Goal: Task Accomplishment & Management: Manage account settings

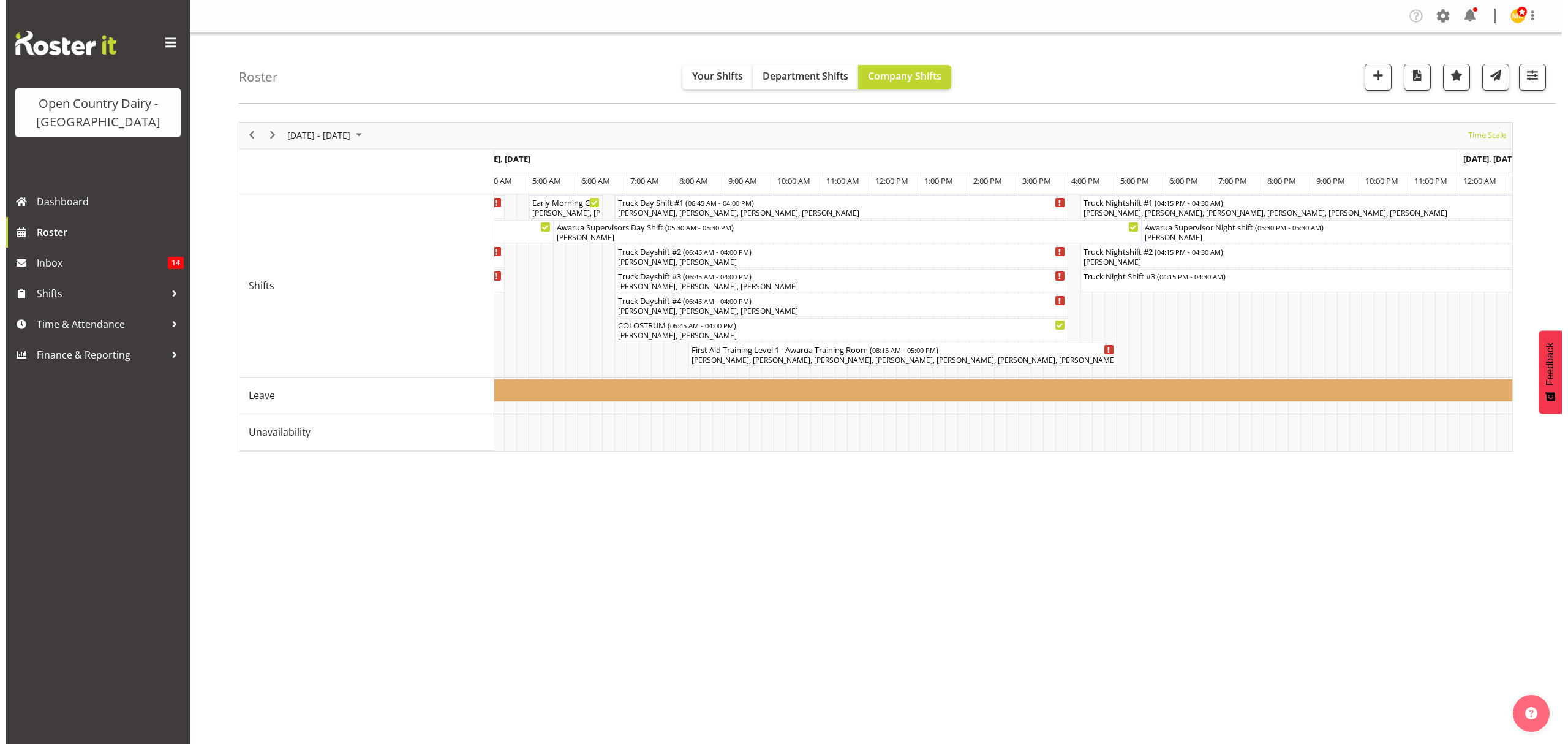
scroll to position [0, 2533]
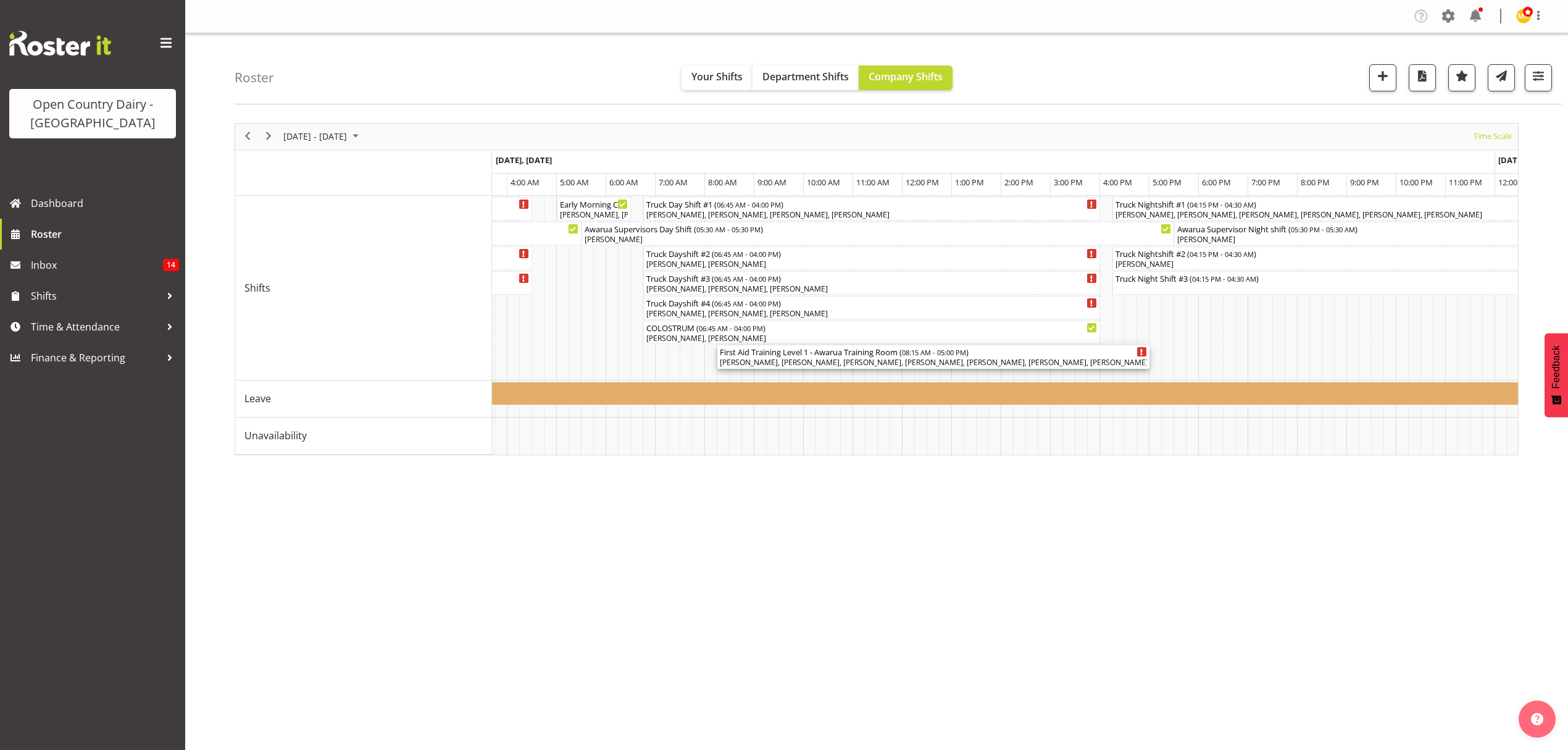
click at [781, 353] on div "First Aid Training Level 1 - Awarua Training Room ( 08:15 AM - 05:00 PM )" at bounding box center [934, 351] width 427 height 12
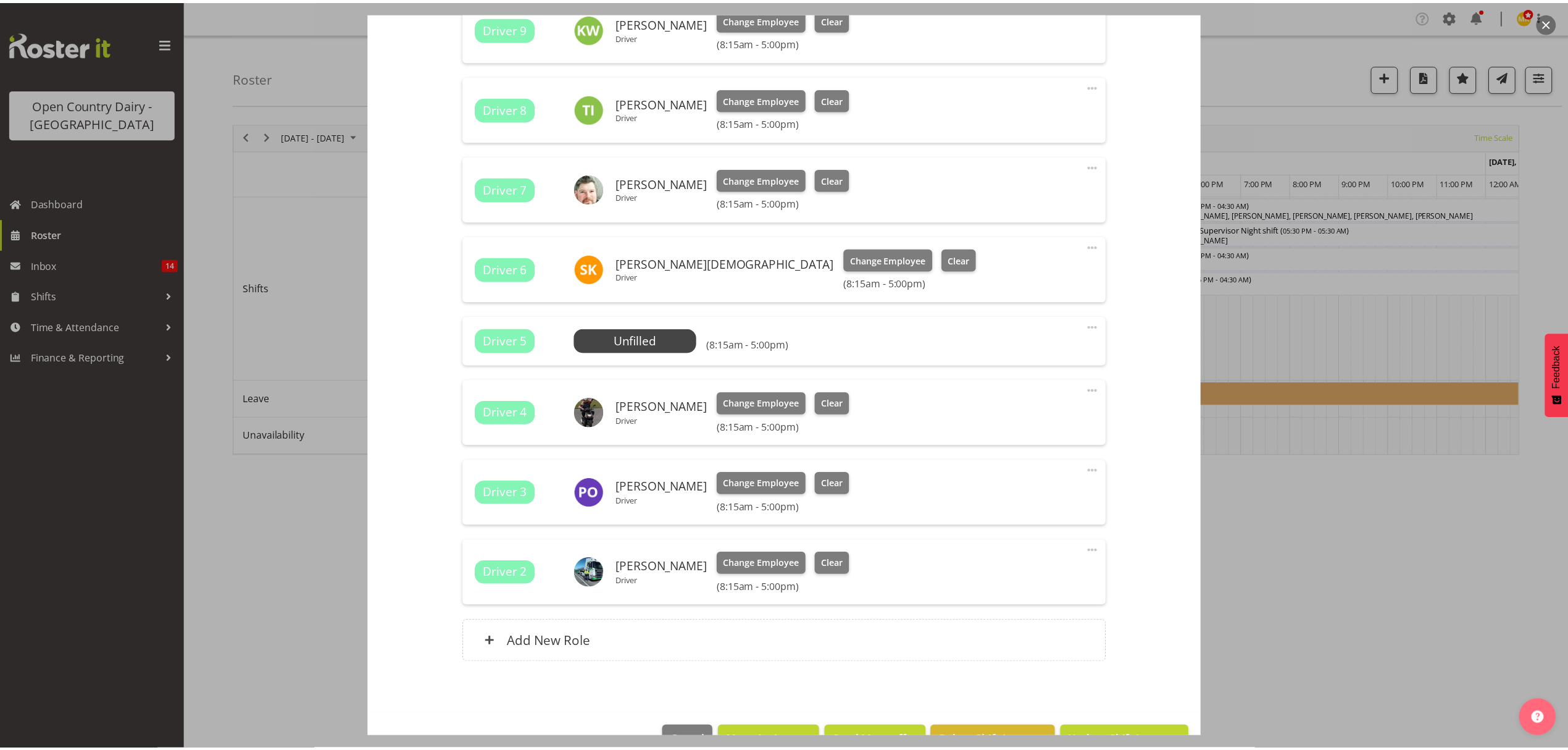
scroll to position [1798, 0]
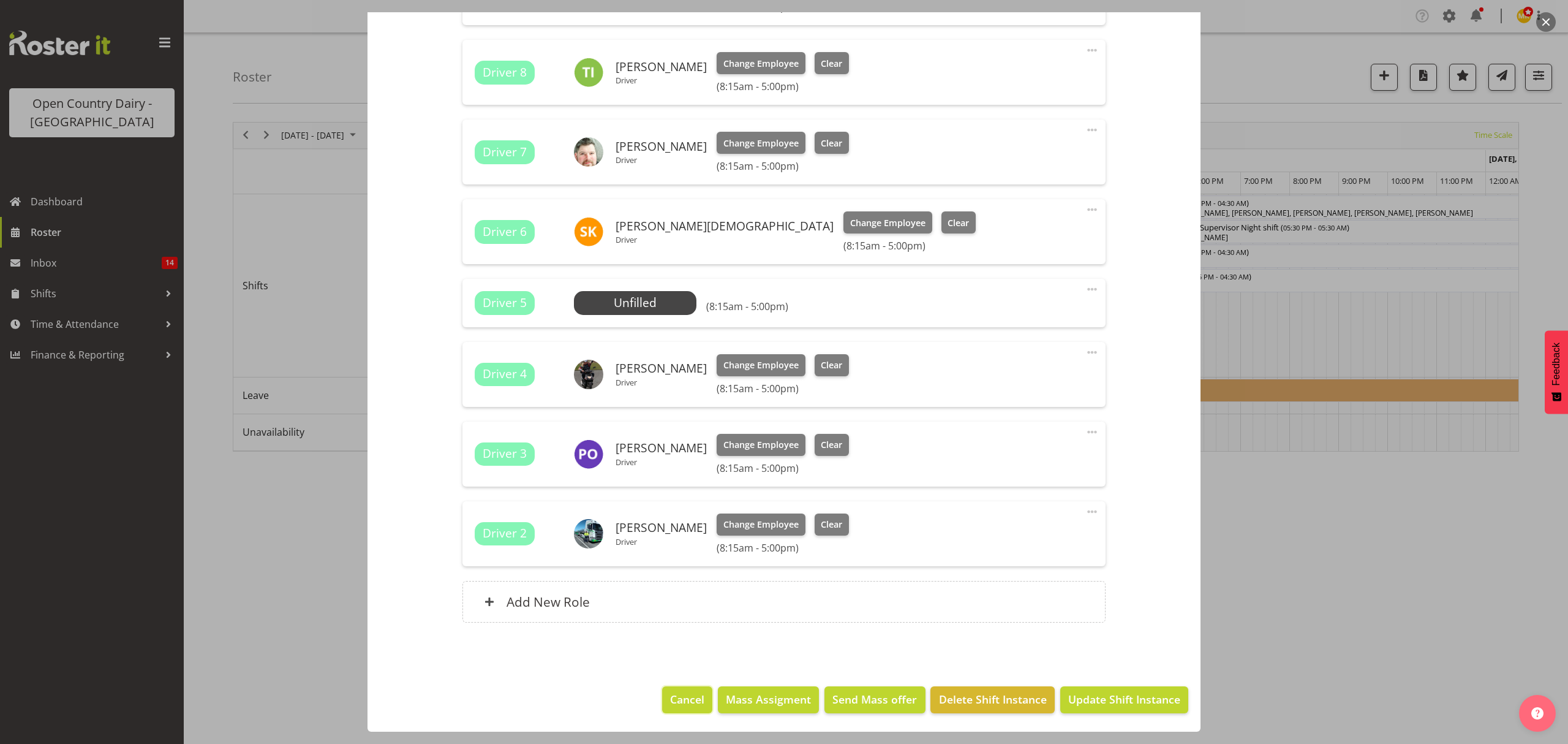
click at [679, 701] on span "Cancel" at bounding box center [687, 699] width 35 height 16
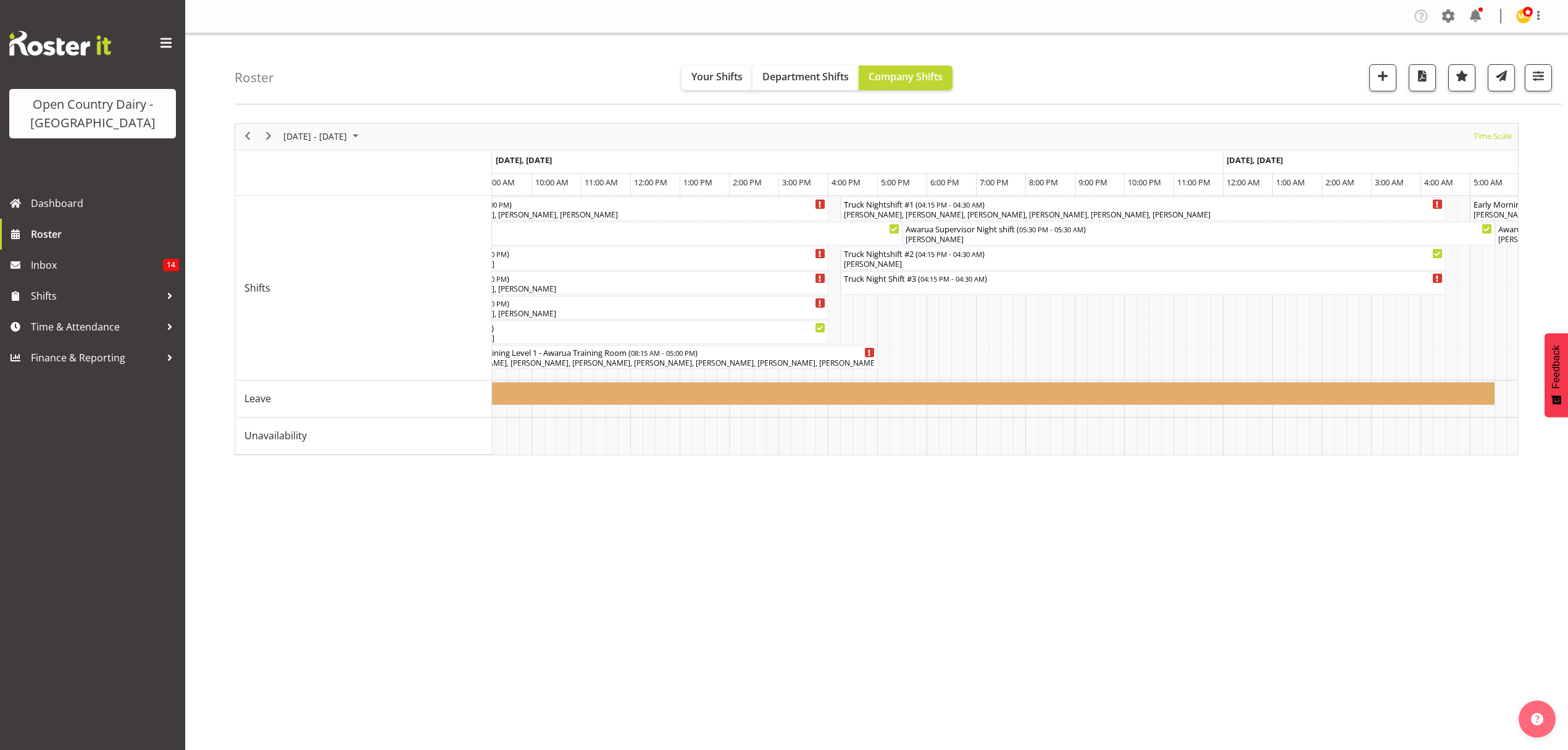
scroll to position [0, 2796]
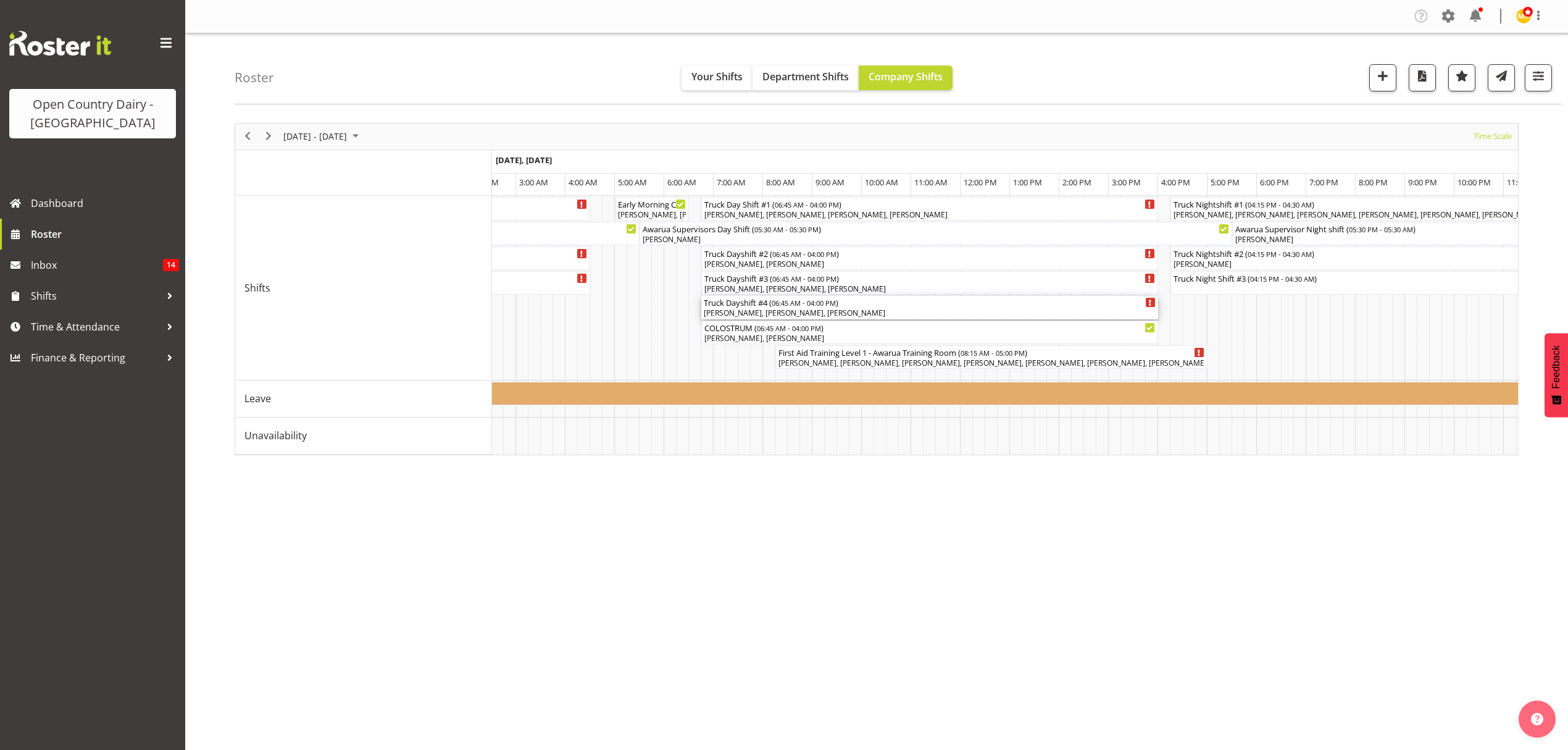
click at [880, 312] on div "Wayne Jukes, Flavio Ferraz, Matthew Welland" at bounding box center [930, 312] width 452 height 11
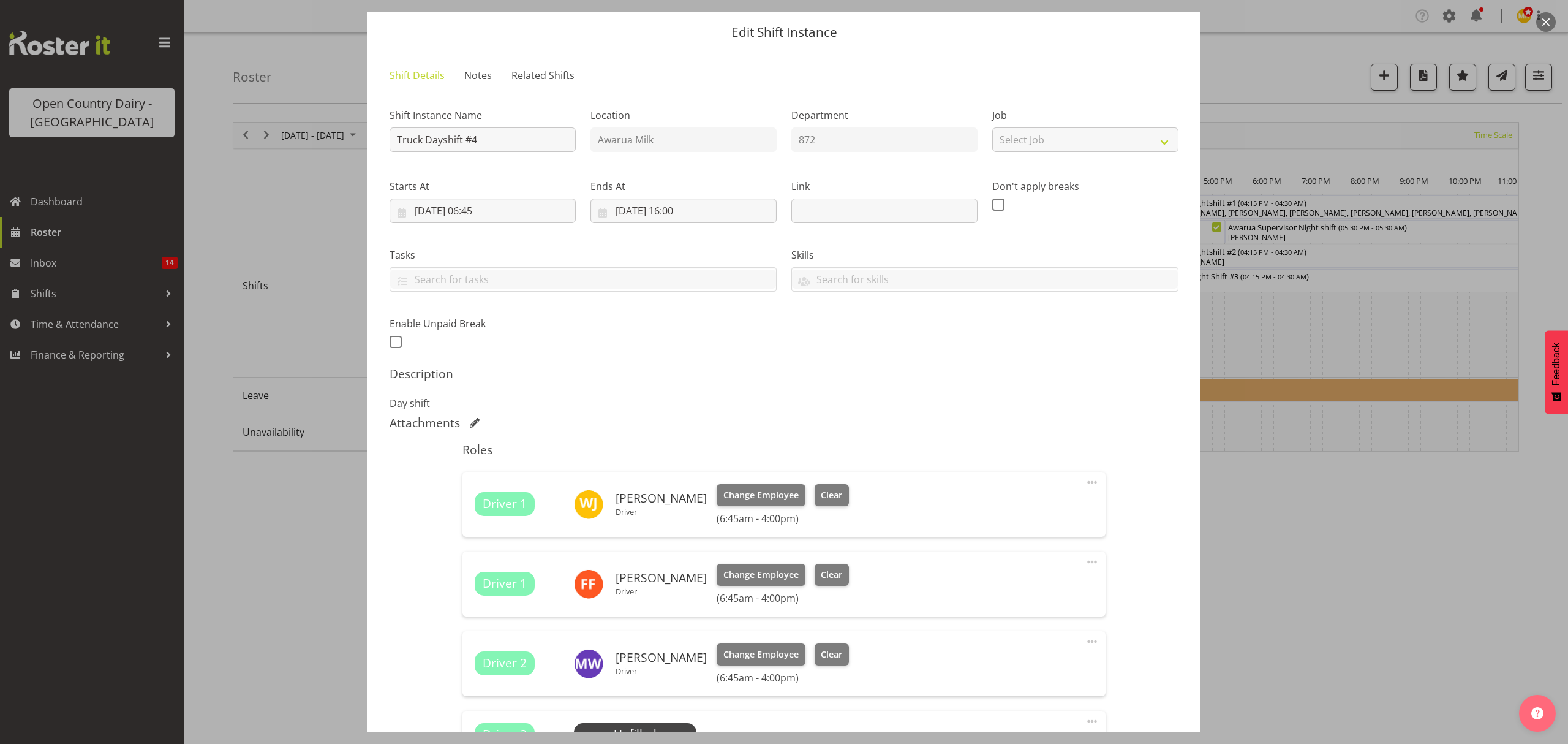
scroll to position [292, 0]
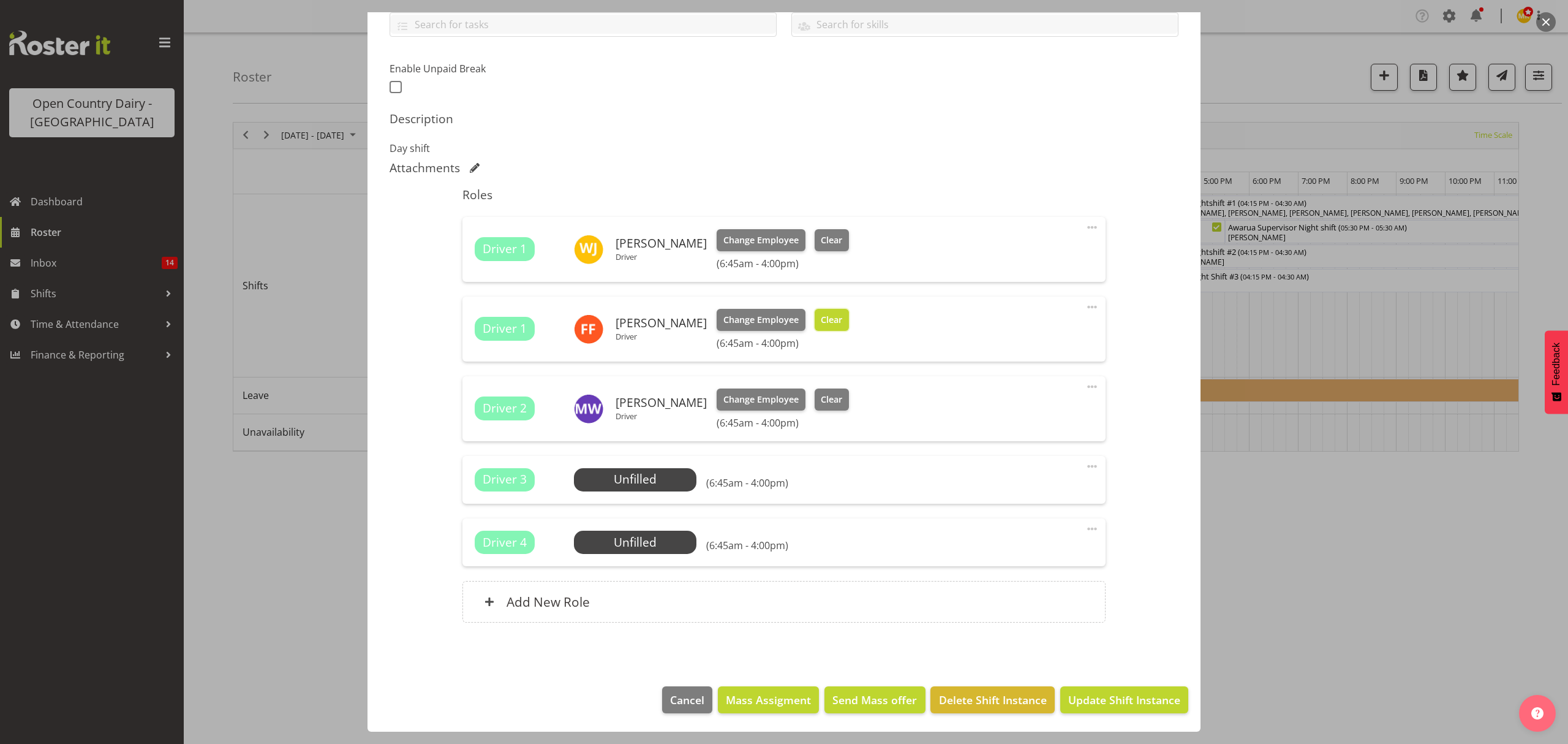
click at [822, 319] on span "Clear" at bounding box center [832, 320] width 21 height 13
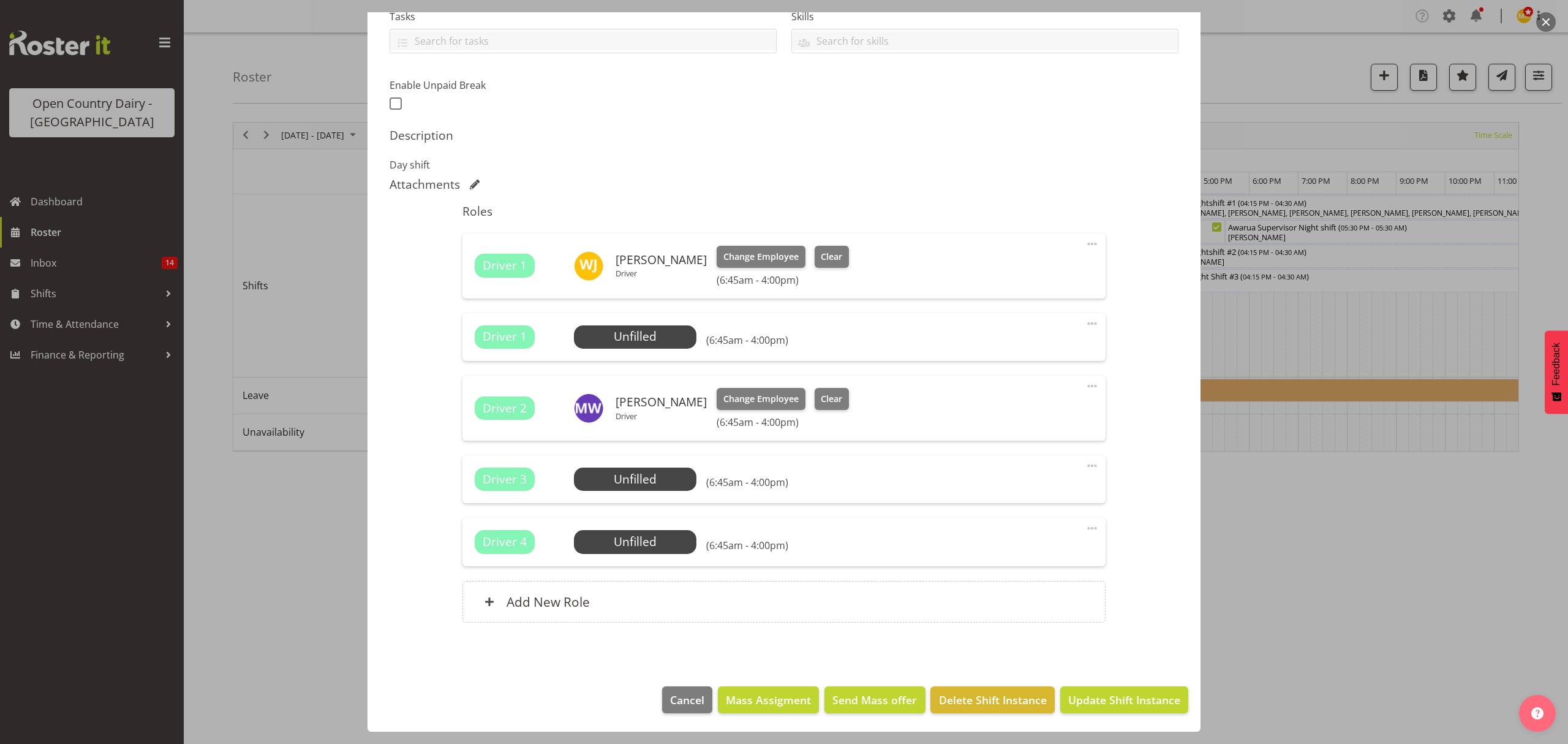
scroll to position [275, 0]
click at [842, 398] on span "Clear" at bounding box center [832, 399] width 21 height 13
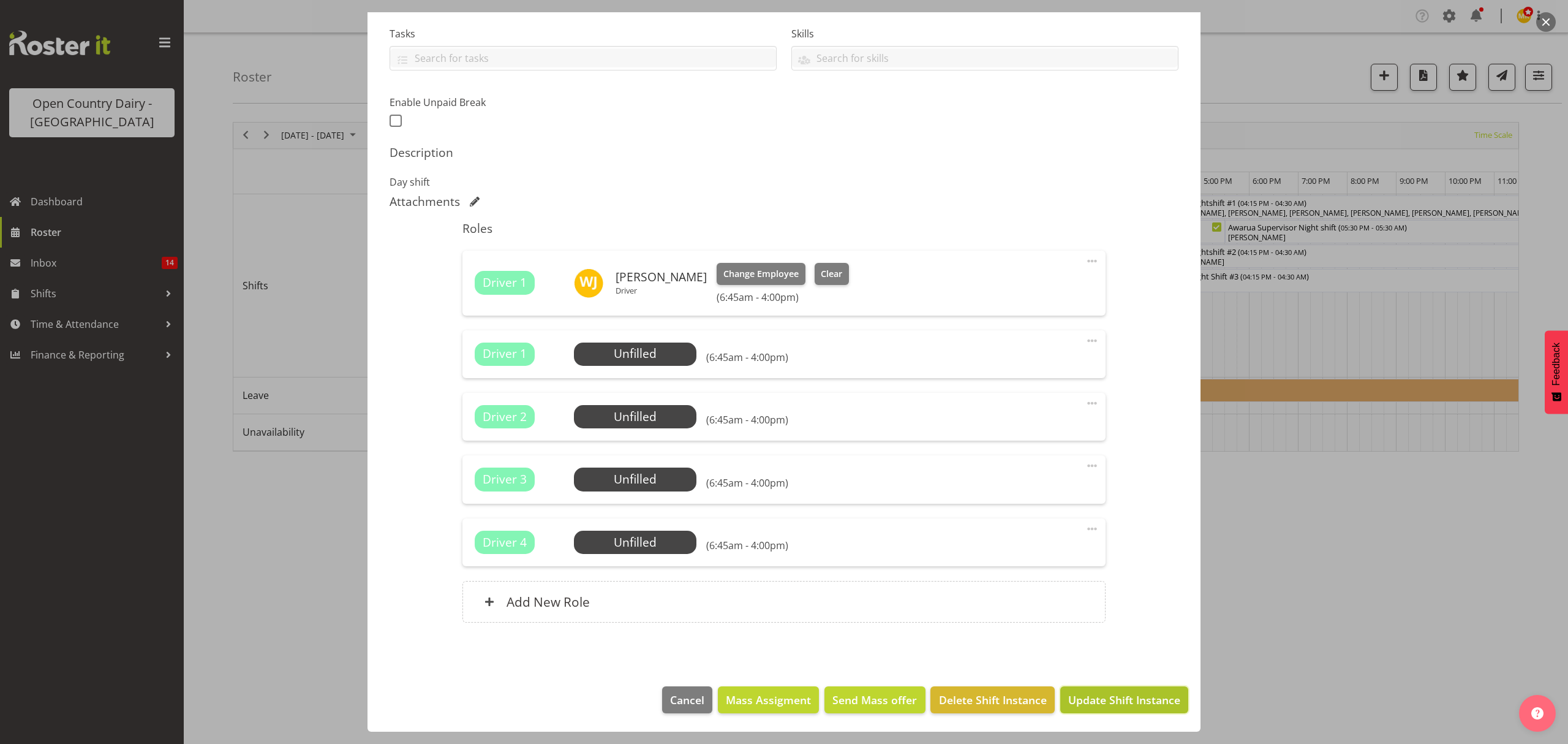
click at [1095, 700] on span "Update Shift Instance" at bounding box center [1124, 699] width 112 height 16
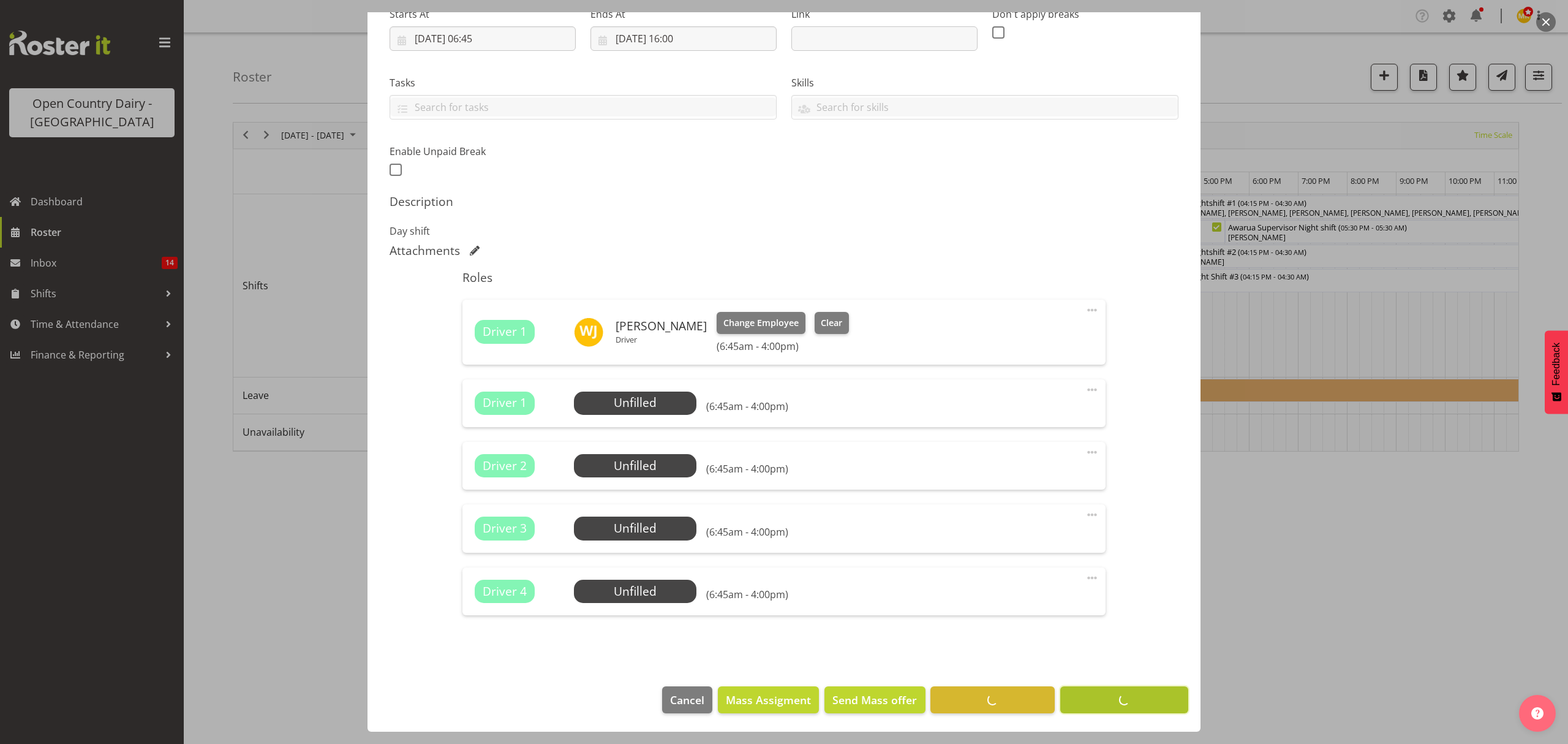
scroll to position [208, 0]
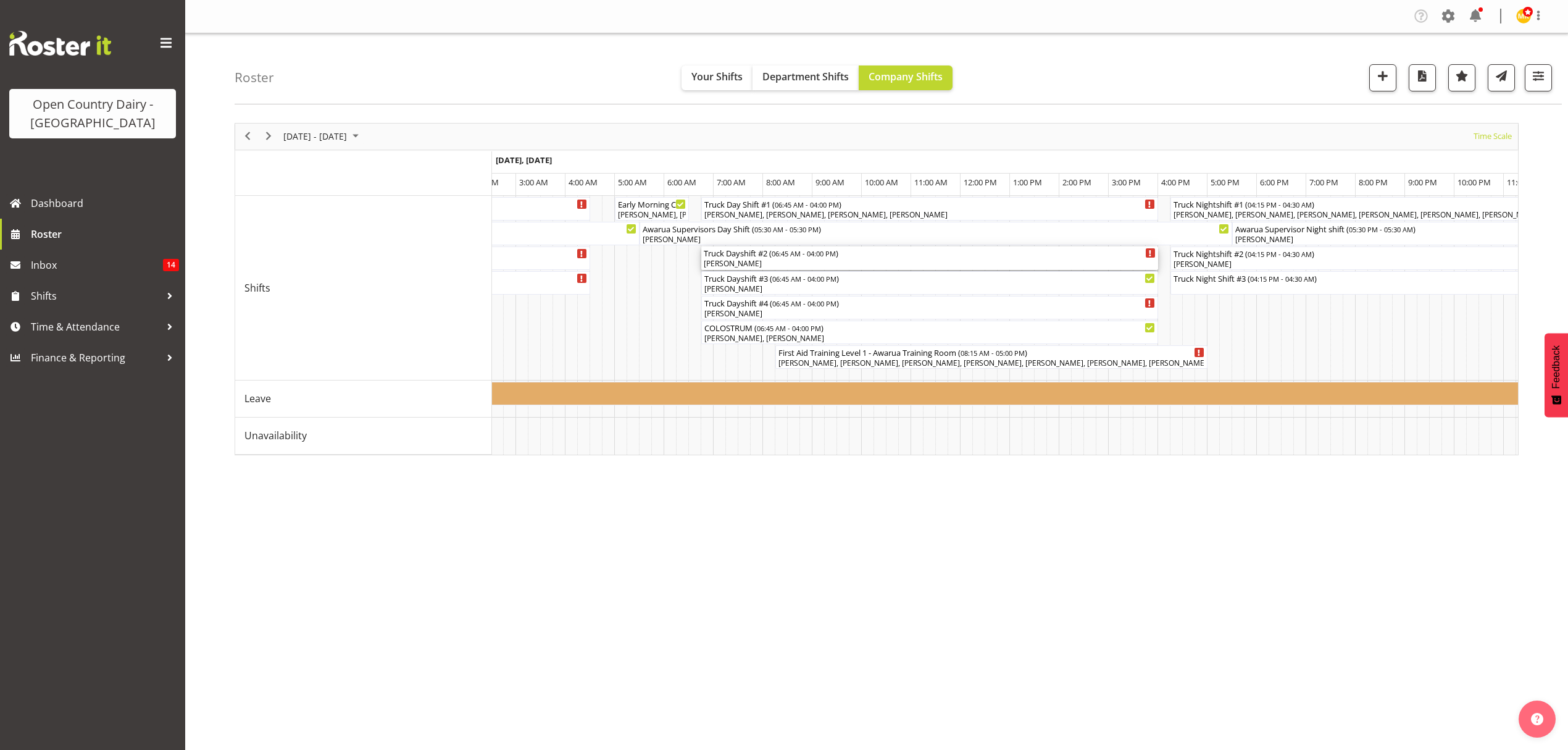
click at [775, 259] on div "Truck Dayshift #2 ( 06:45 AM - 04:00 PM )" at bounding box center [930, 252] width 452 height 12
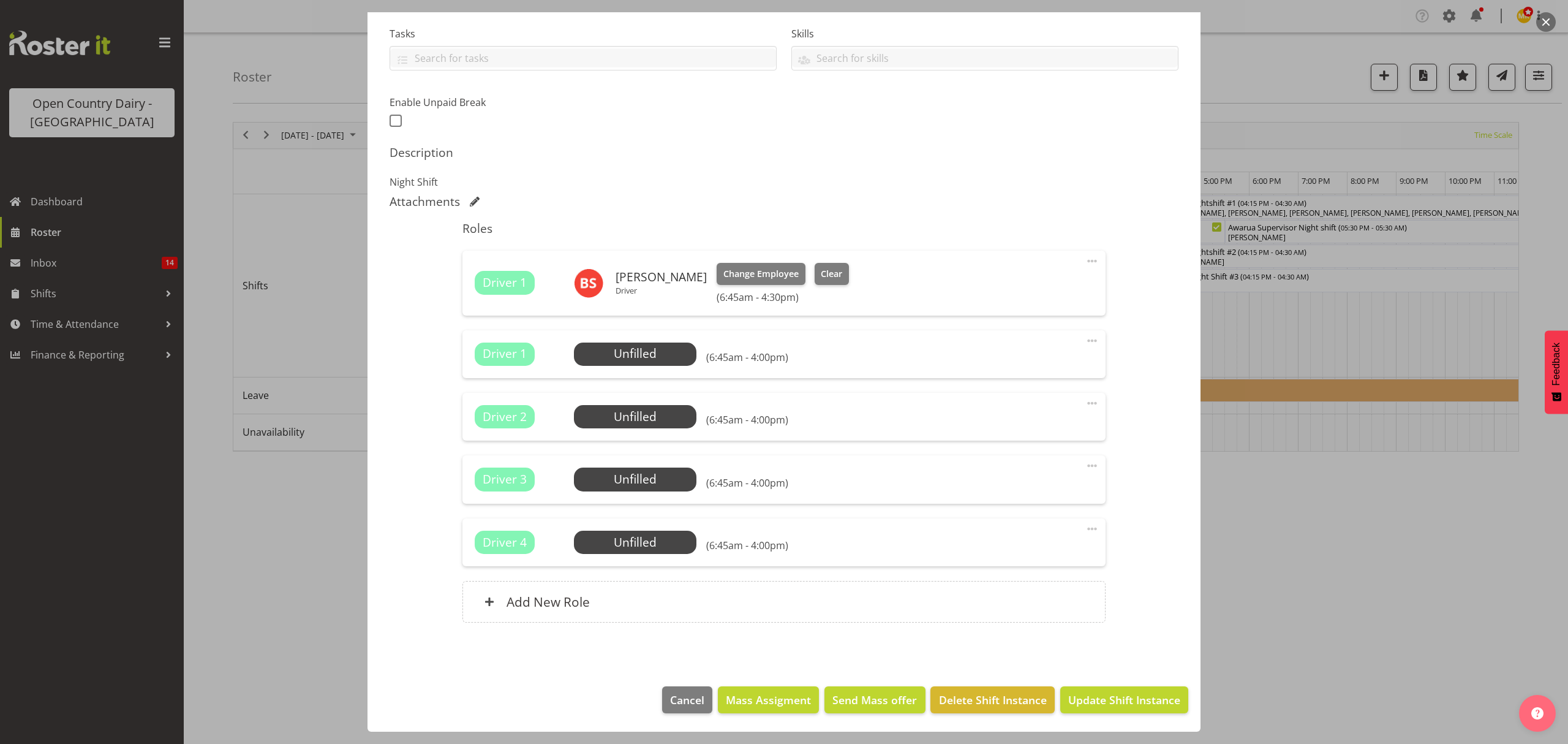
scroll to position [0, 0]
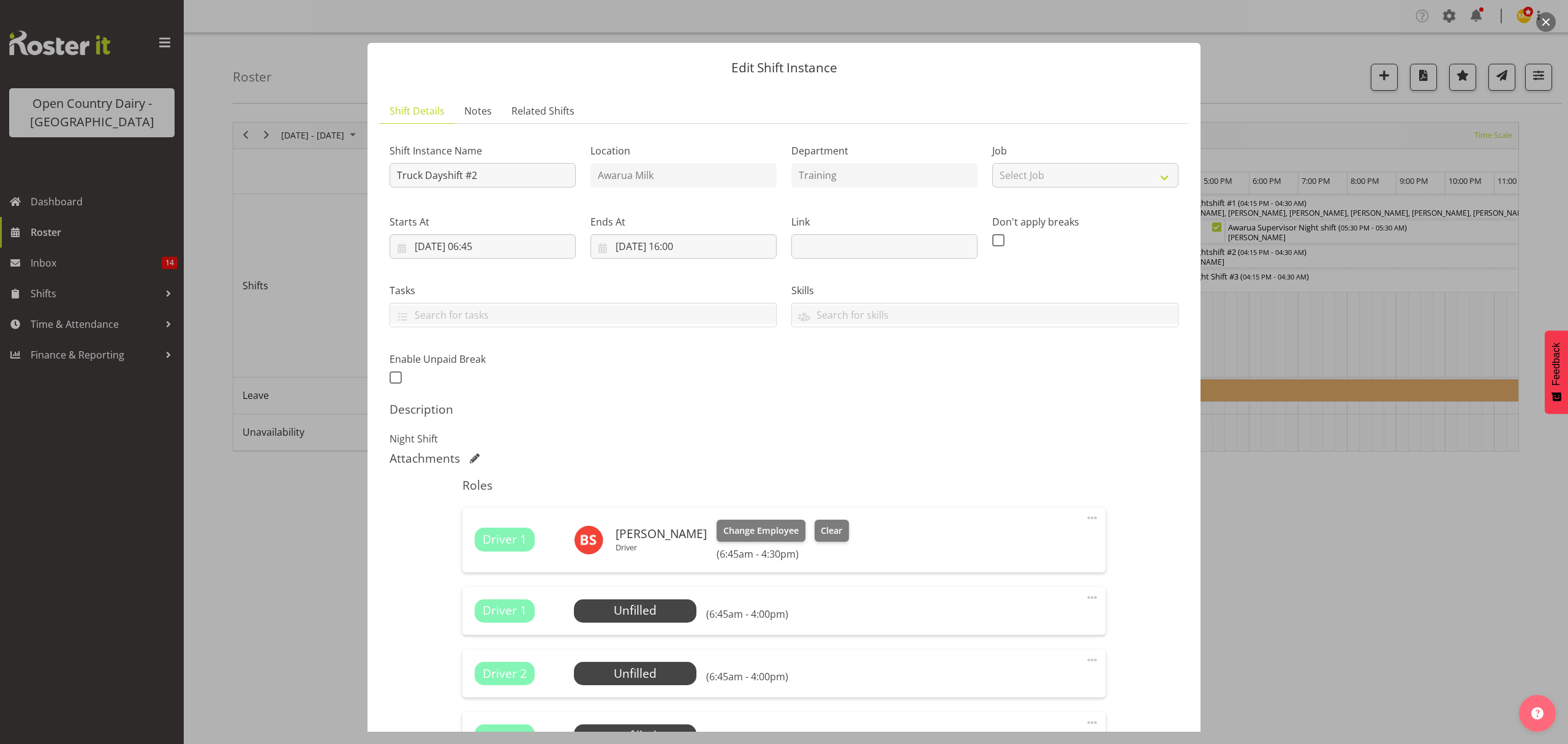
click at [867, 432] on p "Night Shift" at bounding box center [784, 439] width 789 height 15
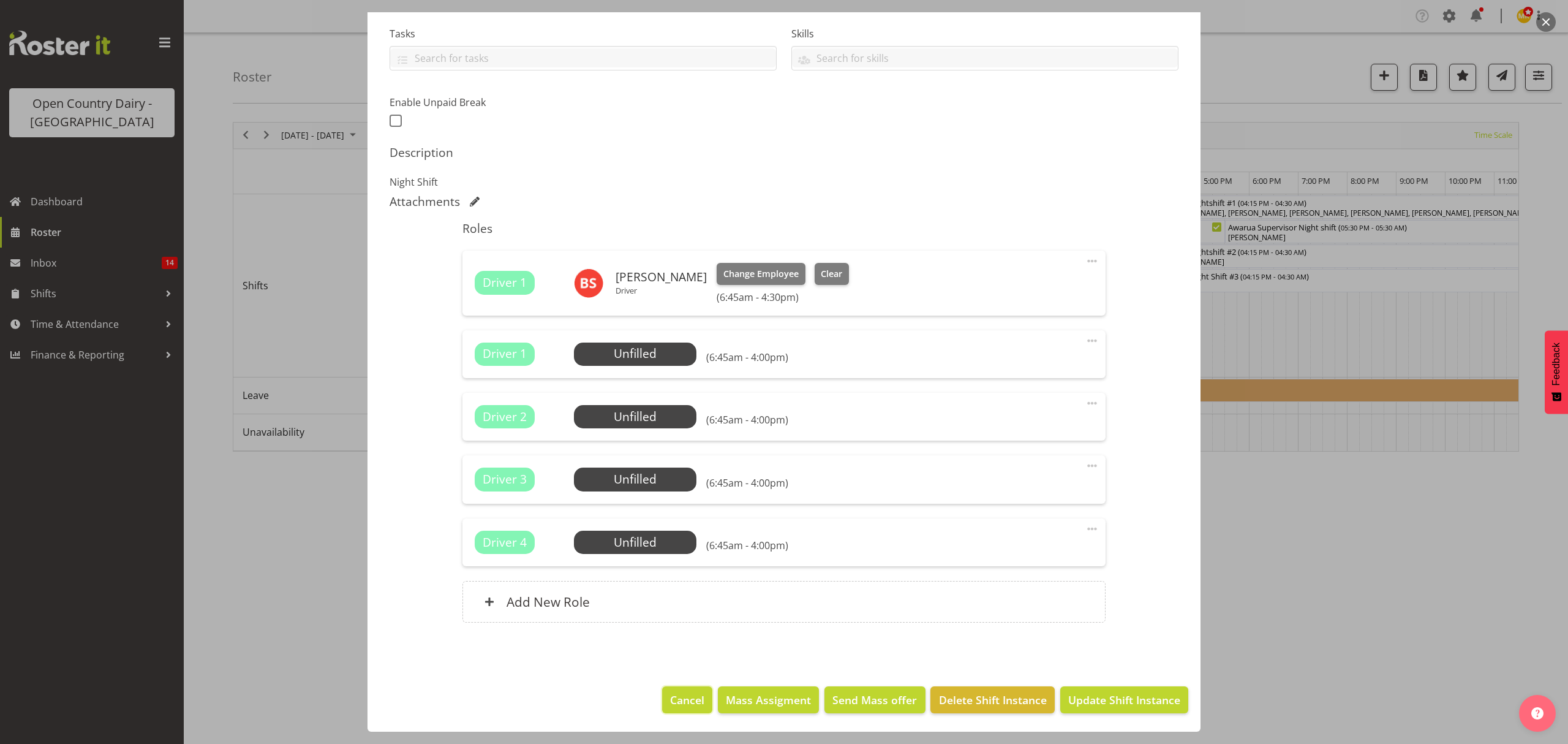
click at [681, 704] on span "Cancel" at bounding box center [687, 699] width 35 height 16
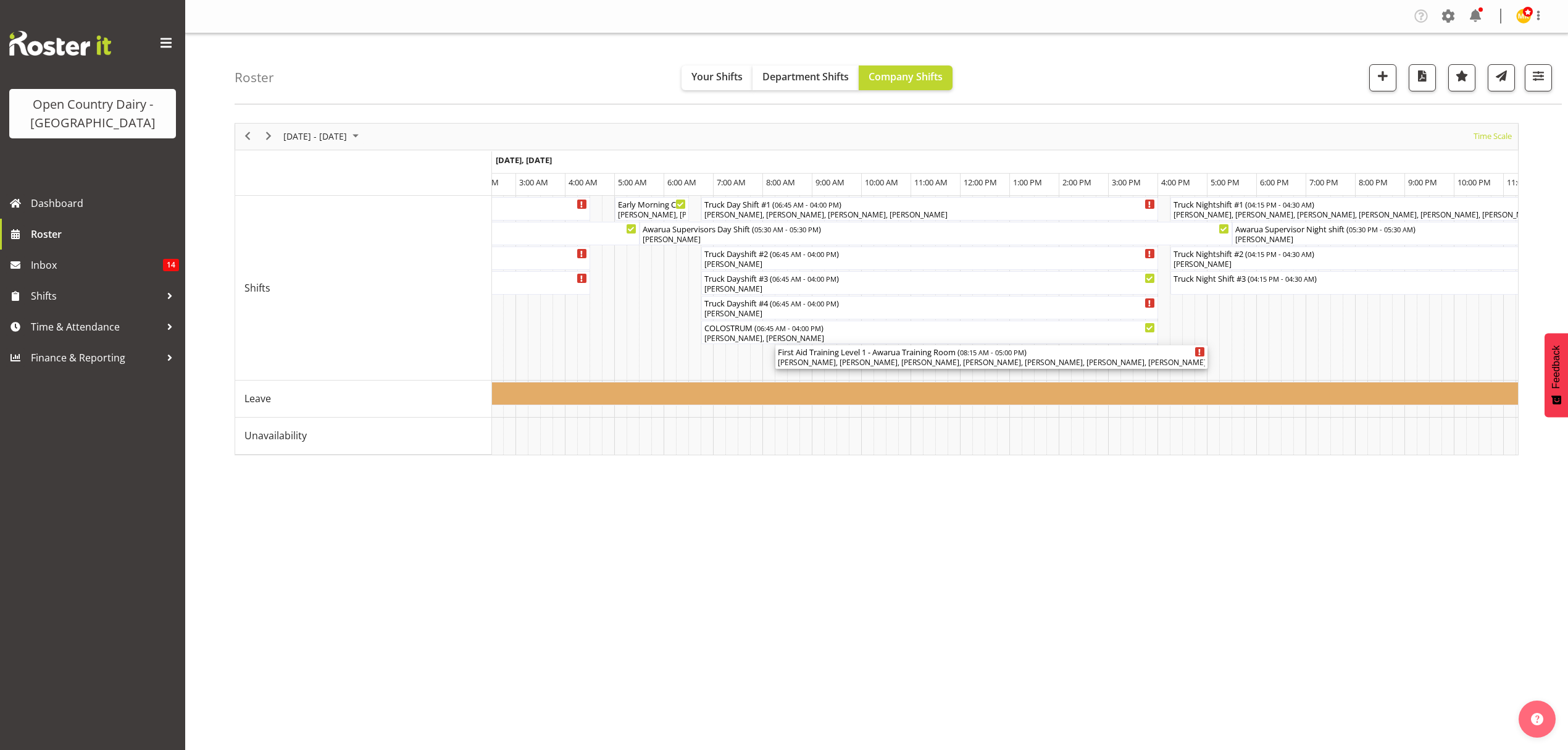
click at [858, 359] on div "[PERSON_NAME], [PERSON_NAME], [PERSON_NAME], [PERSON_NAME], [PERSON_NAME], [PER…" at bounding box center [991, 362] width 427 height 11
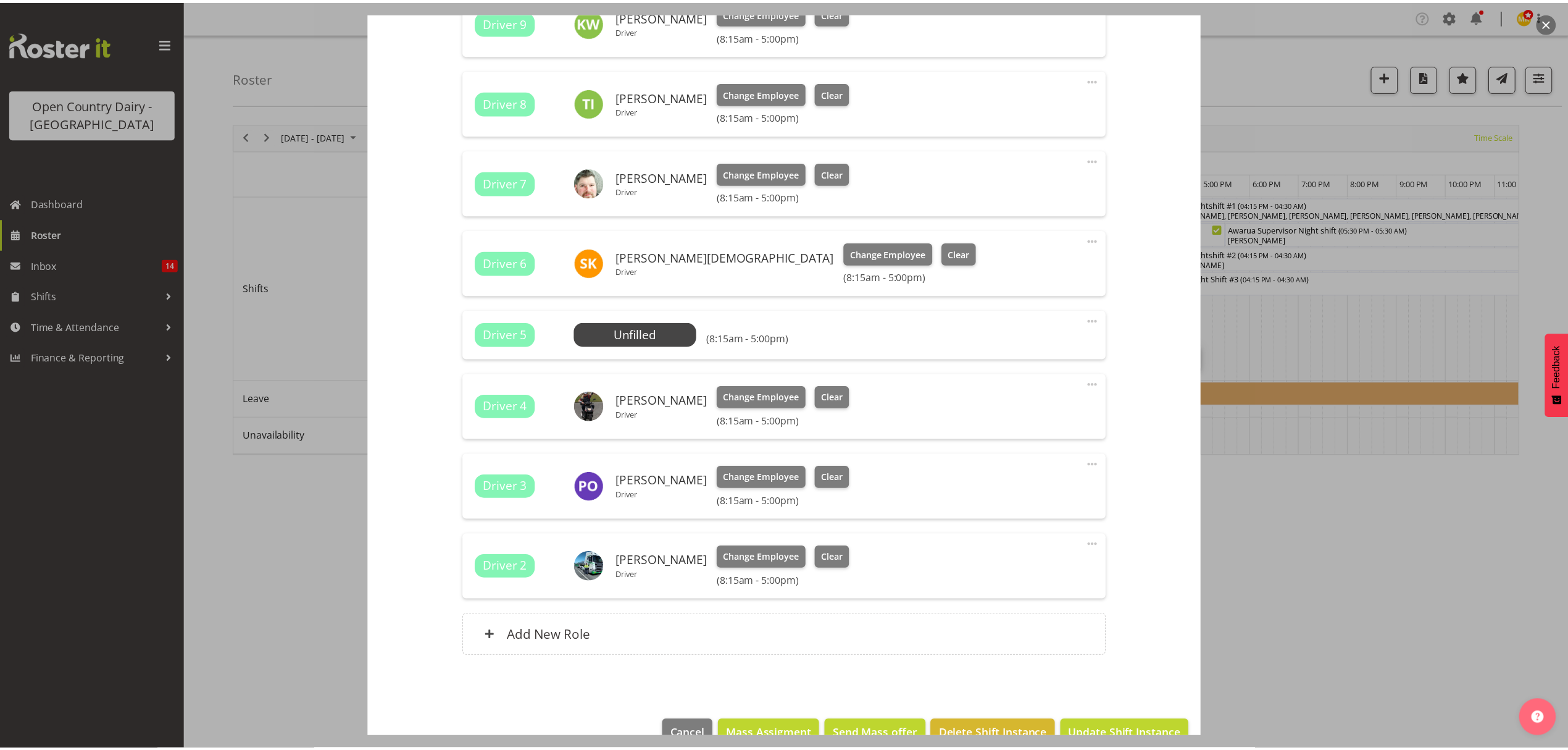
scroll to position [1798, 0]
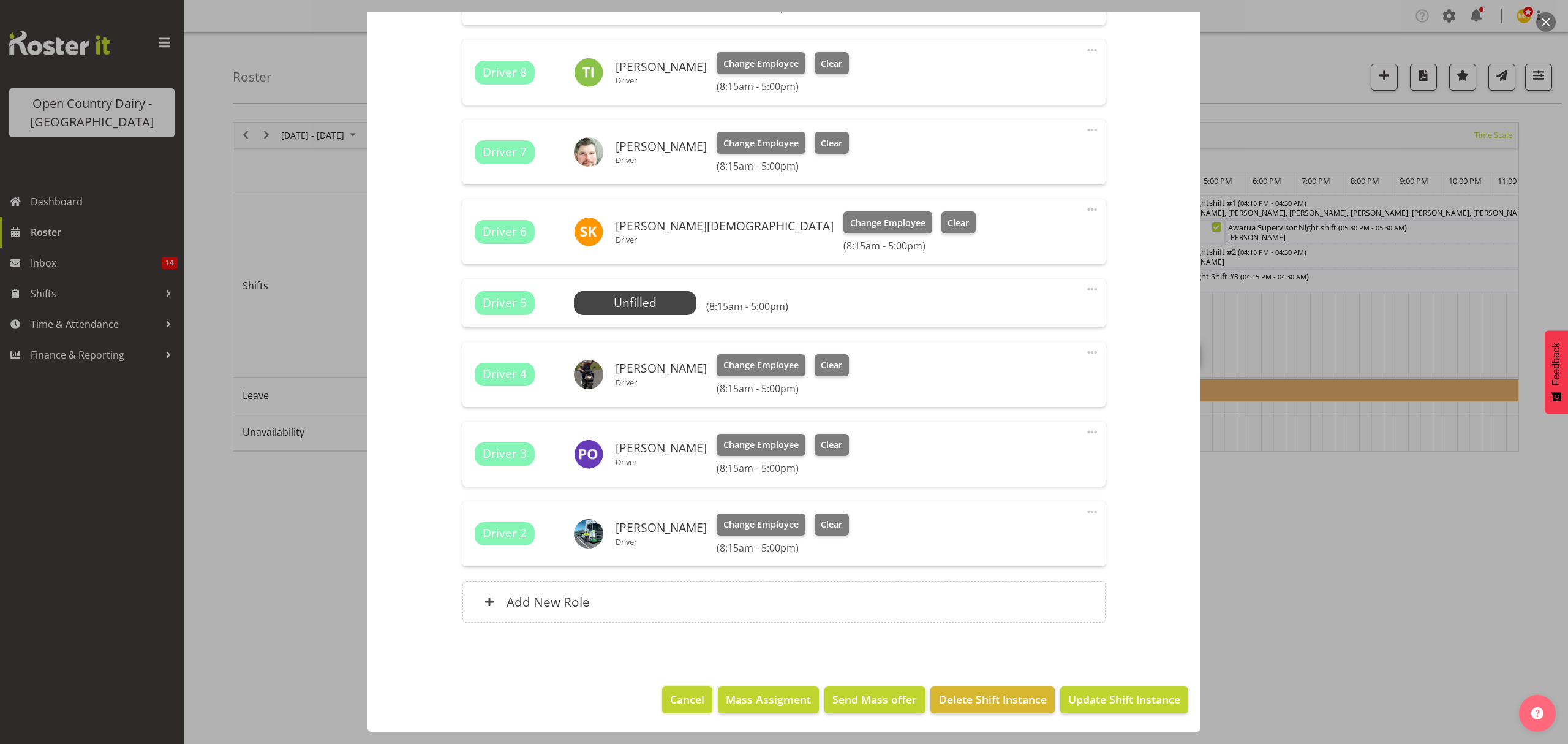
click at [681, 694] on span "Cancel" at bounding box center [687, 699] width 35 height 16
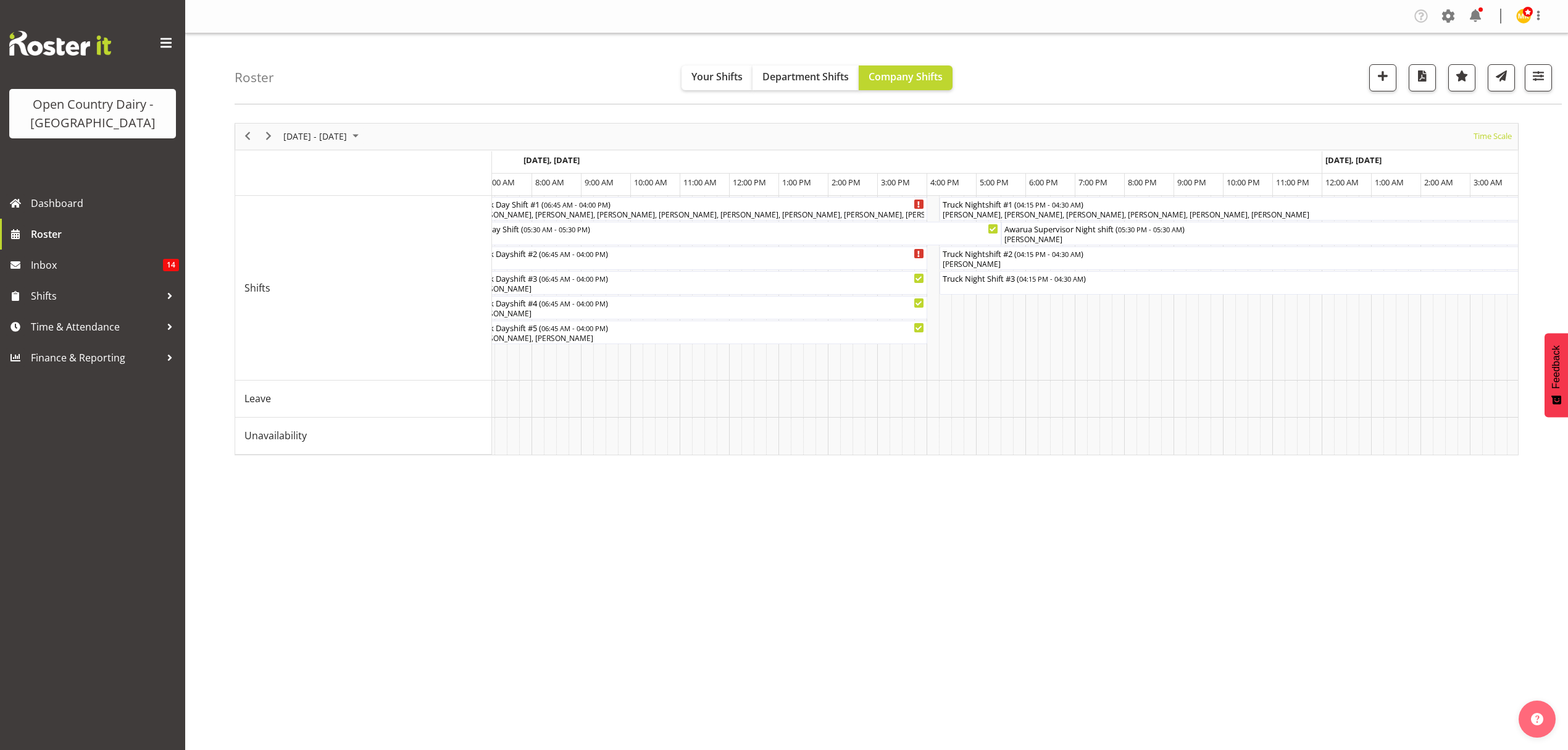
scroll to position [0, 3949]
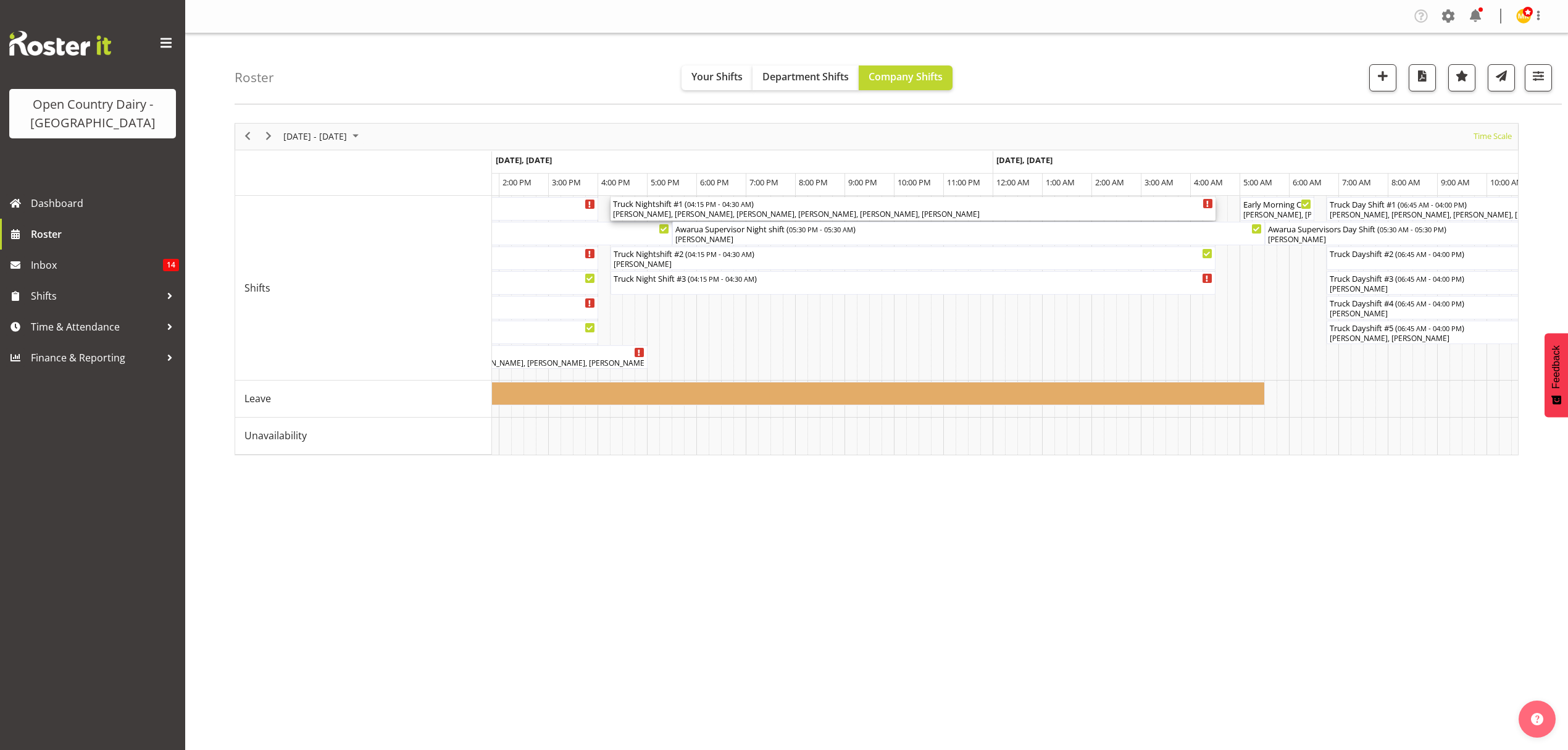
click at [909, 212] on div "Neville Hoatten, Brian Neas, Raymond Campbell, Hayden Batt, Philip Peek, Steffa…" at bounding box center [913, 214] width 600 height 11
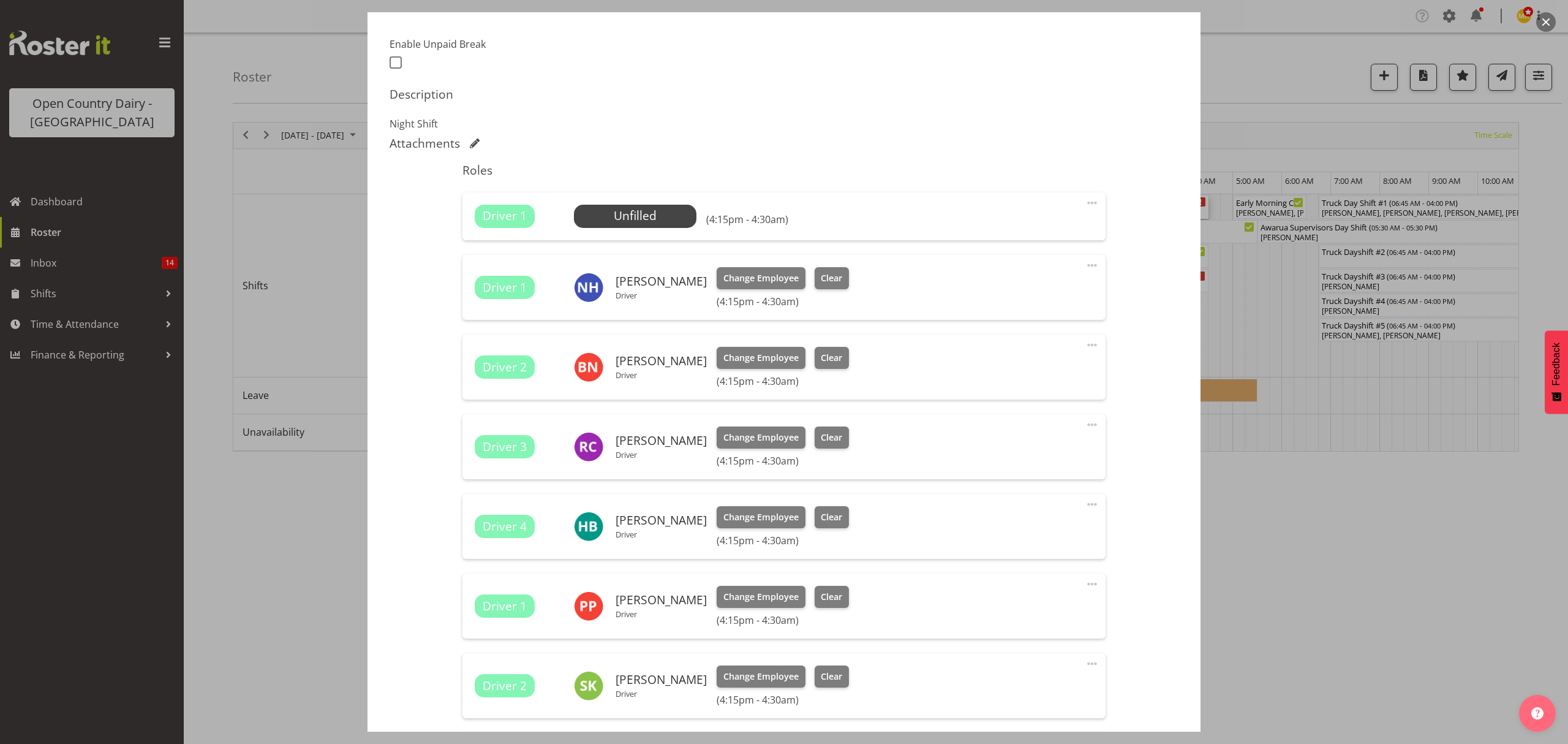
scroll to position [490, 0]
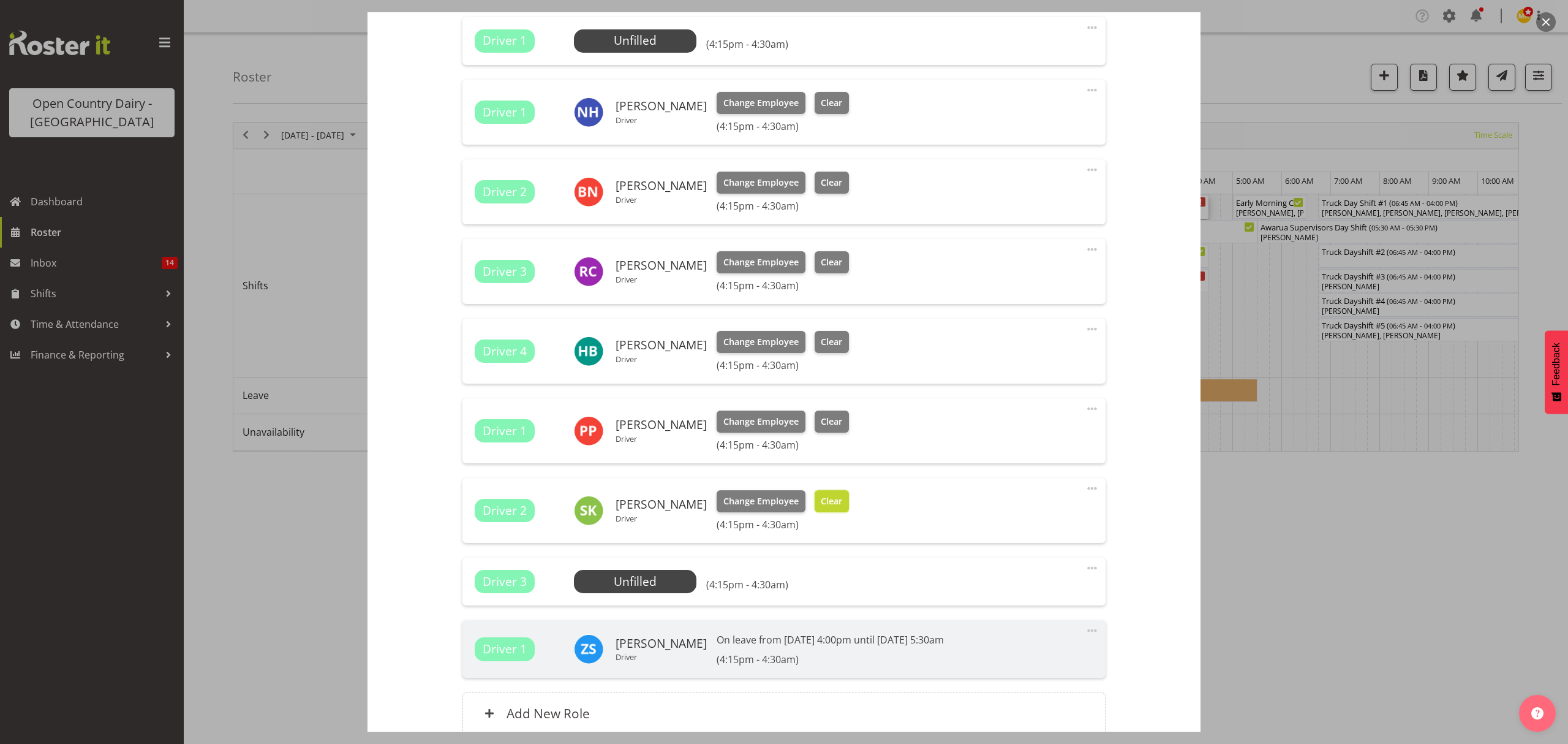
click at [838, 506] on span "Clear" at bounding box center [832, 501] width 21 height 13
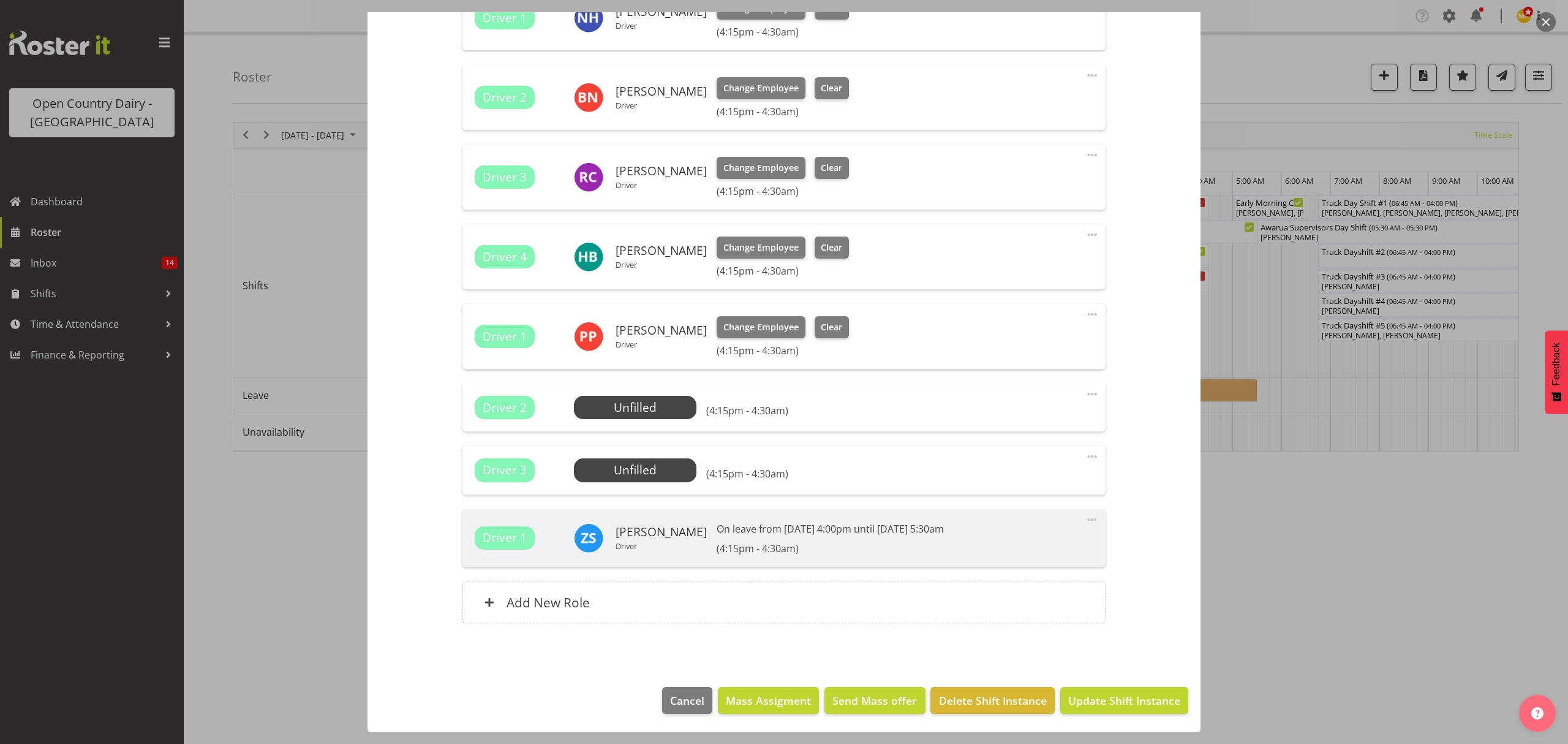
scroll to position [585, 0]
click at [1081, 694] on span "Update Shift Instance" at bounding box center [1124, 699] width 112 height 16
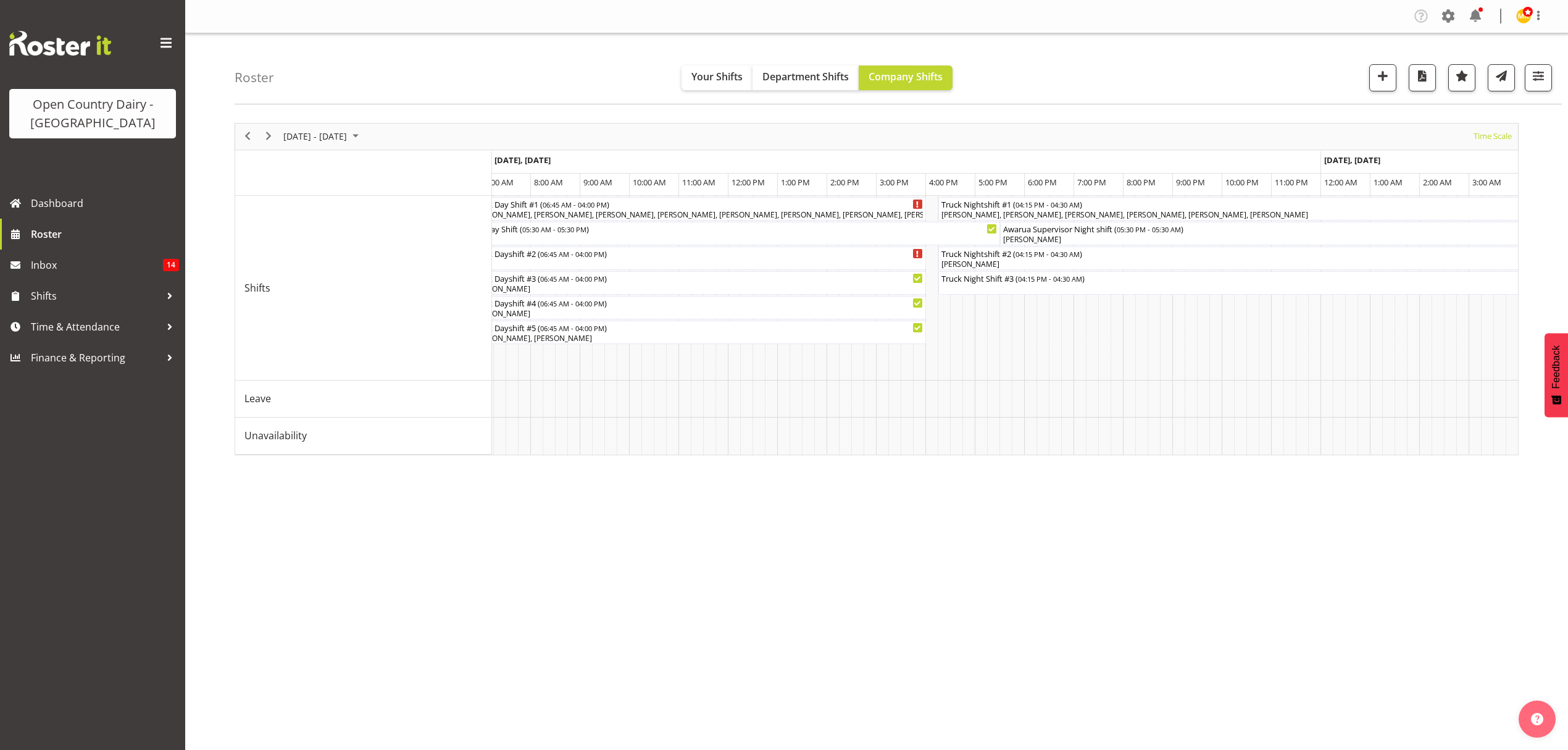
scroll to position [0, 3956]
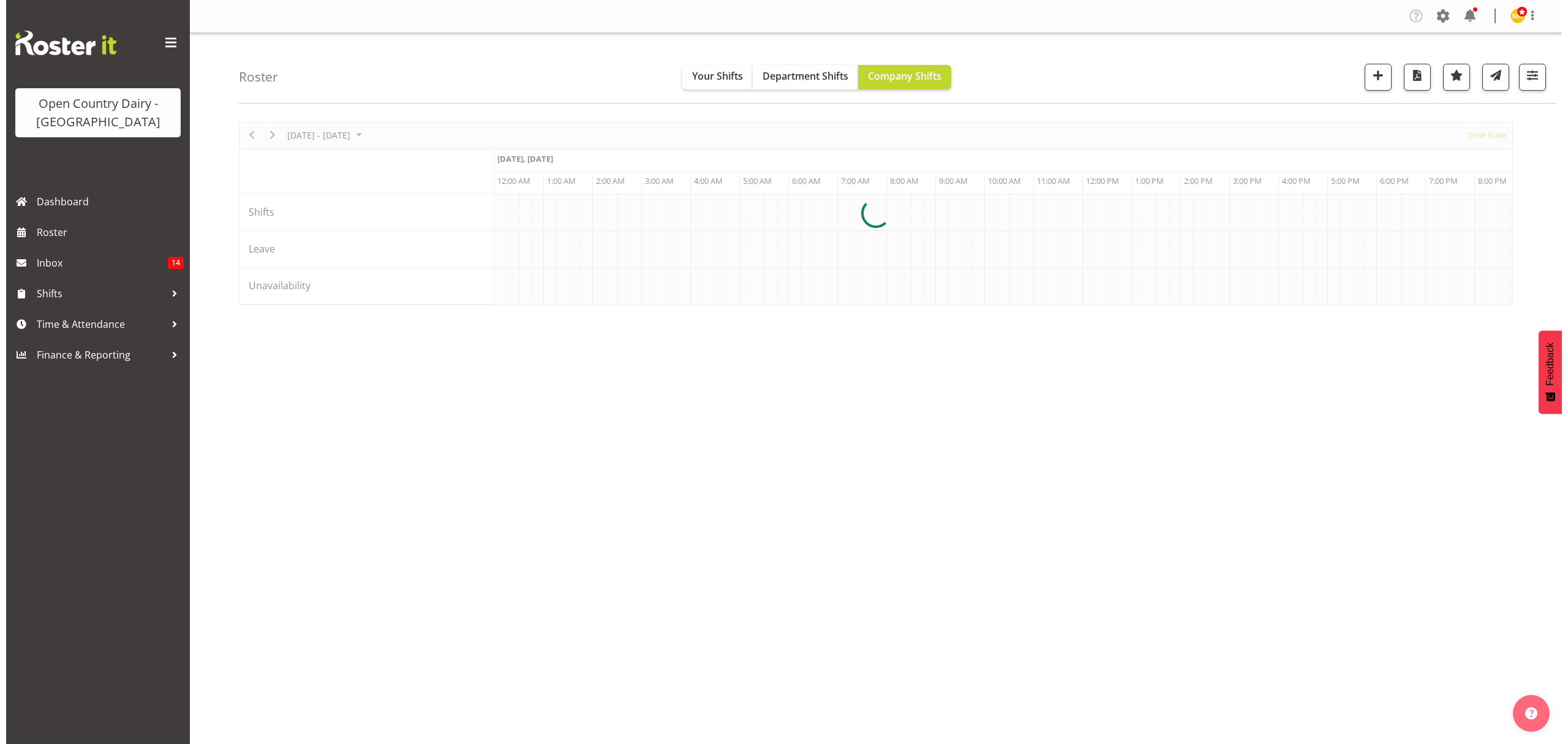
scroll to position [0, 1176]
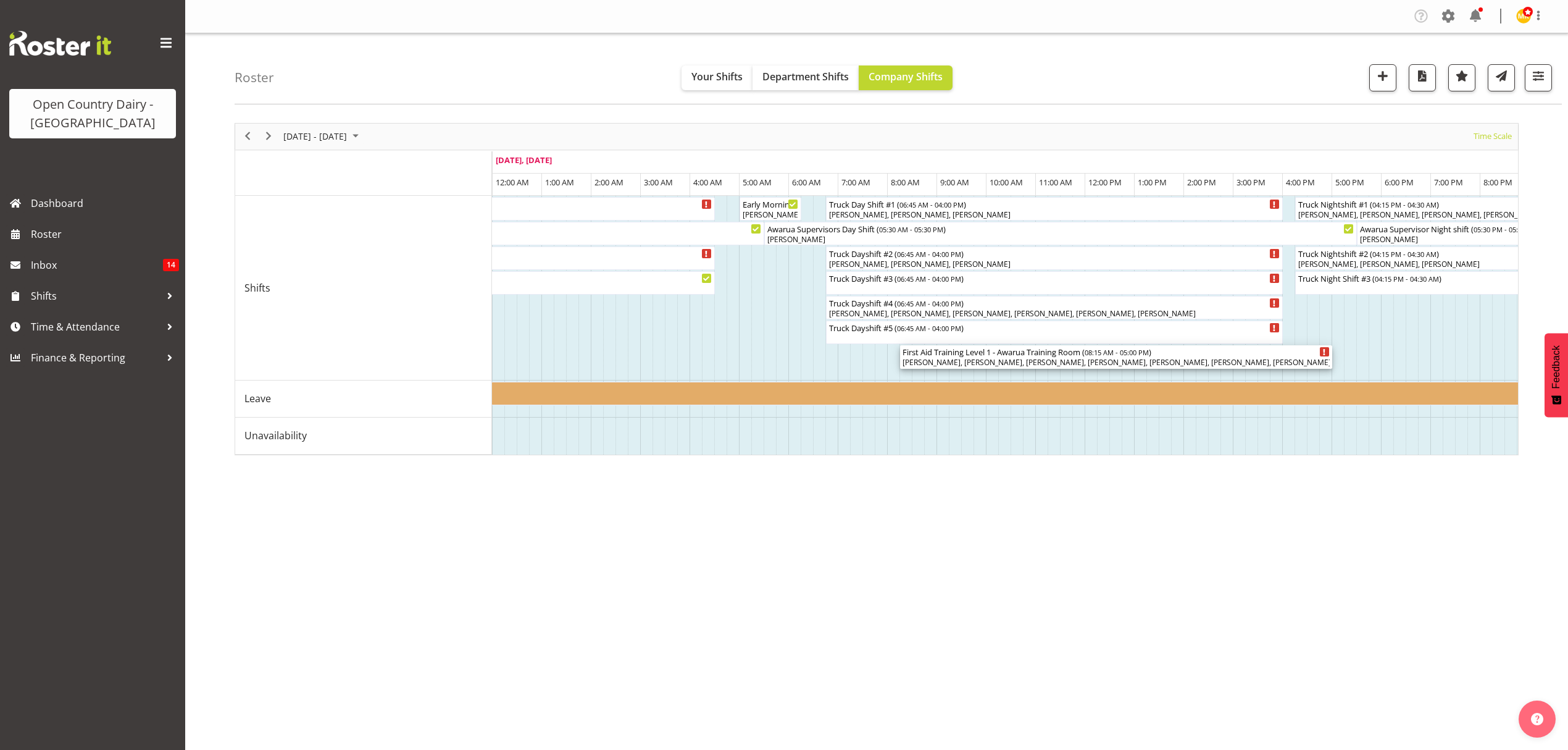
click at [1026, 356] on div "First Aid Training Level 1 - Awarua Training Room ( 08:15 AM - 05:00 PM )" at bounding box center [1117, 351] width 427 height 12
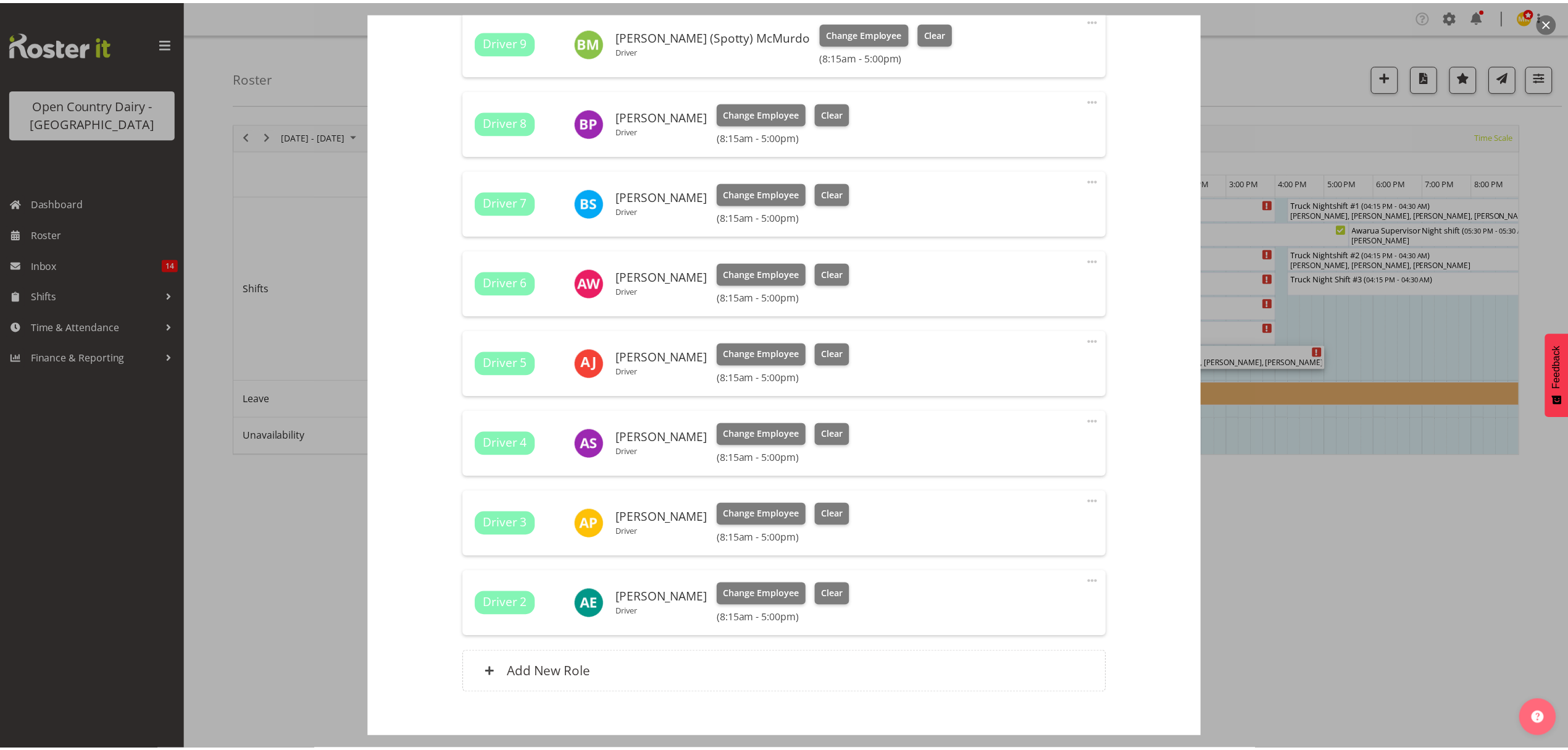
scroll to position [1798, 0]
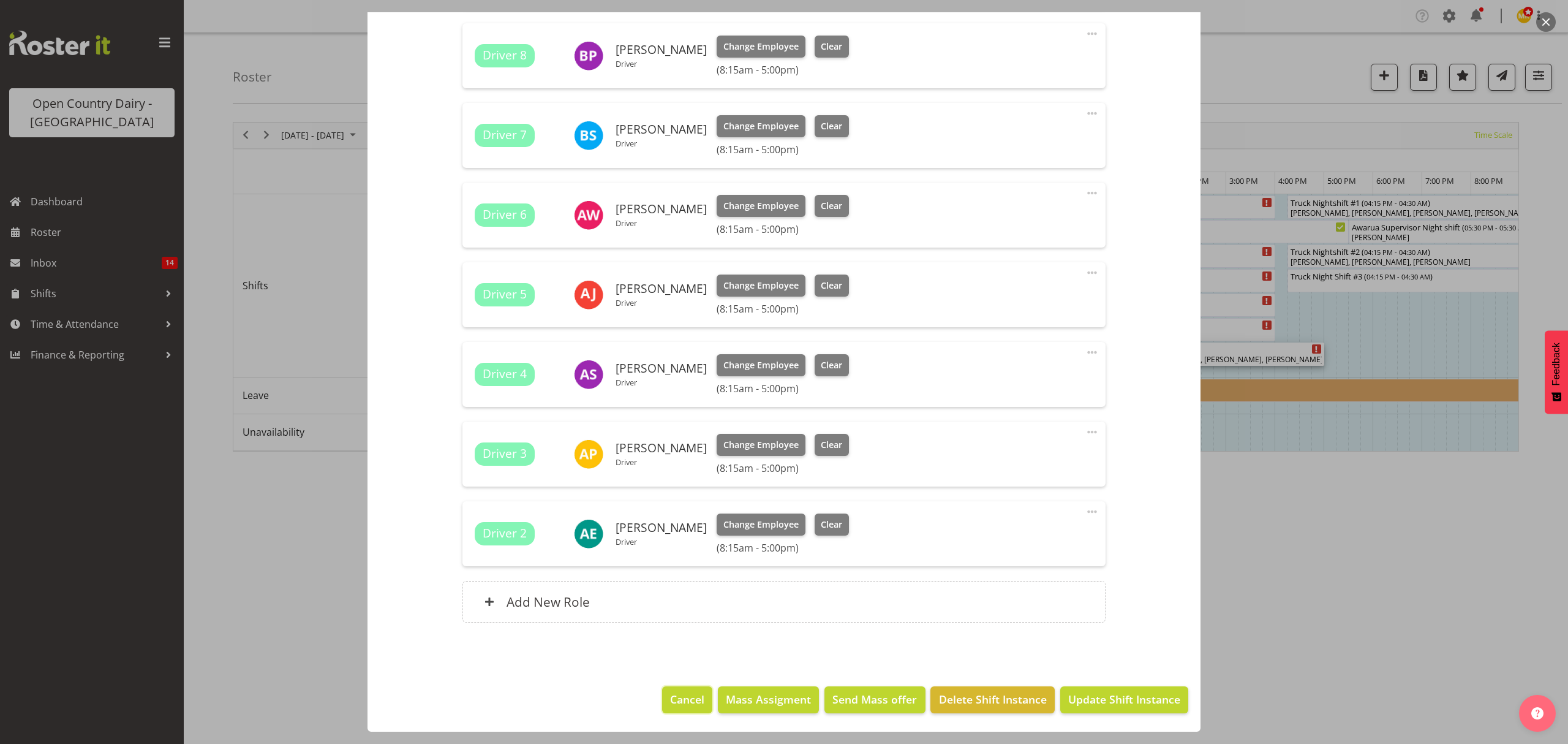
click at [685, 707] on span "Cancel" at bounding box center [687, 699] width 35 height 16
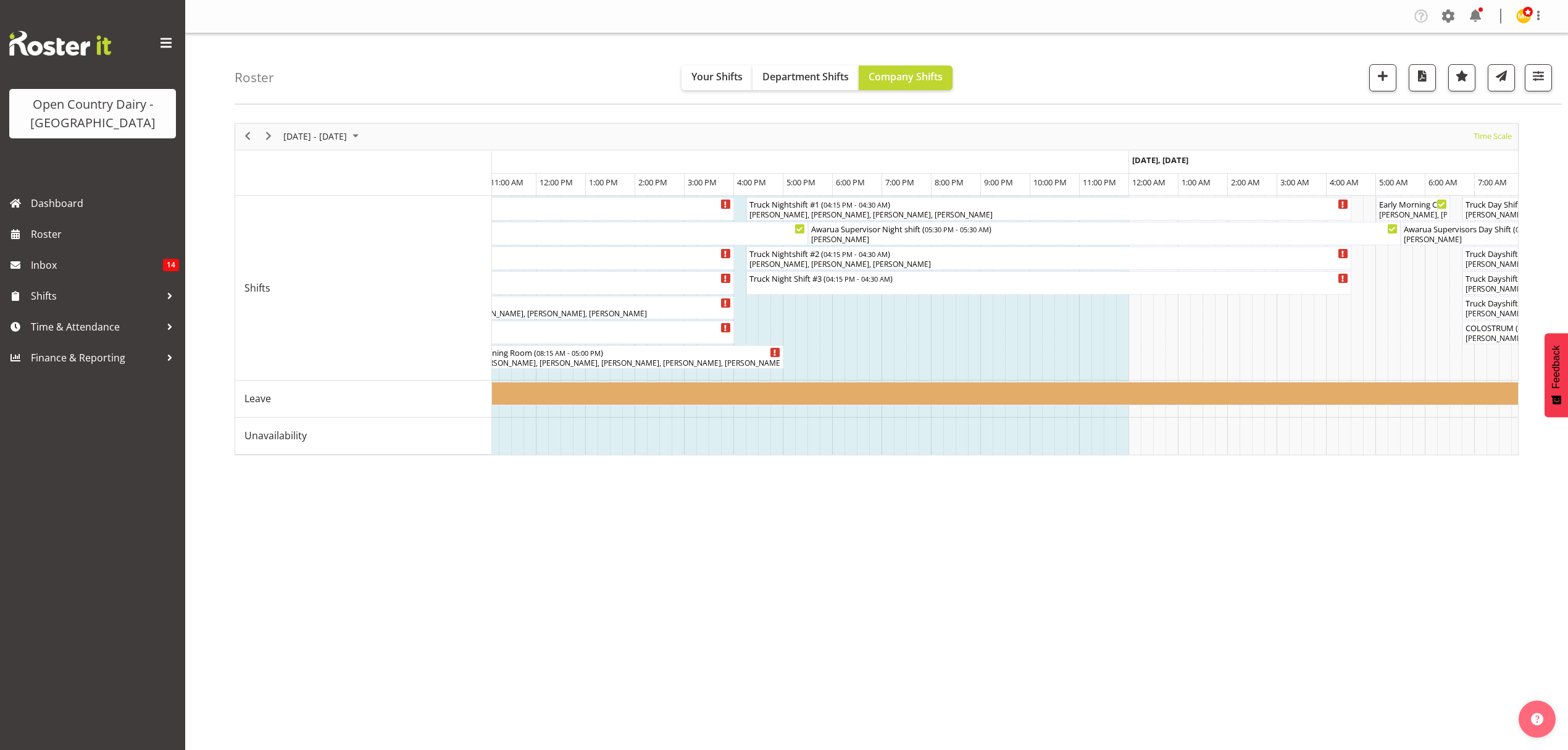
scroll to position [0, 1840]
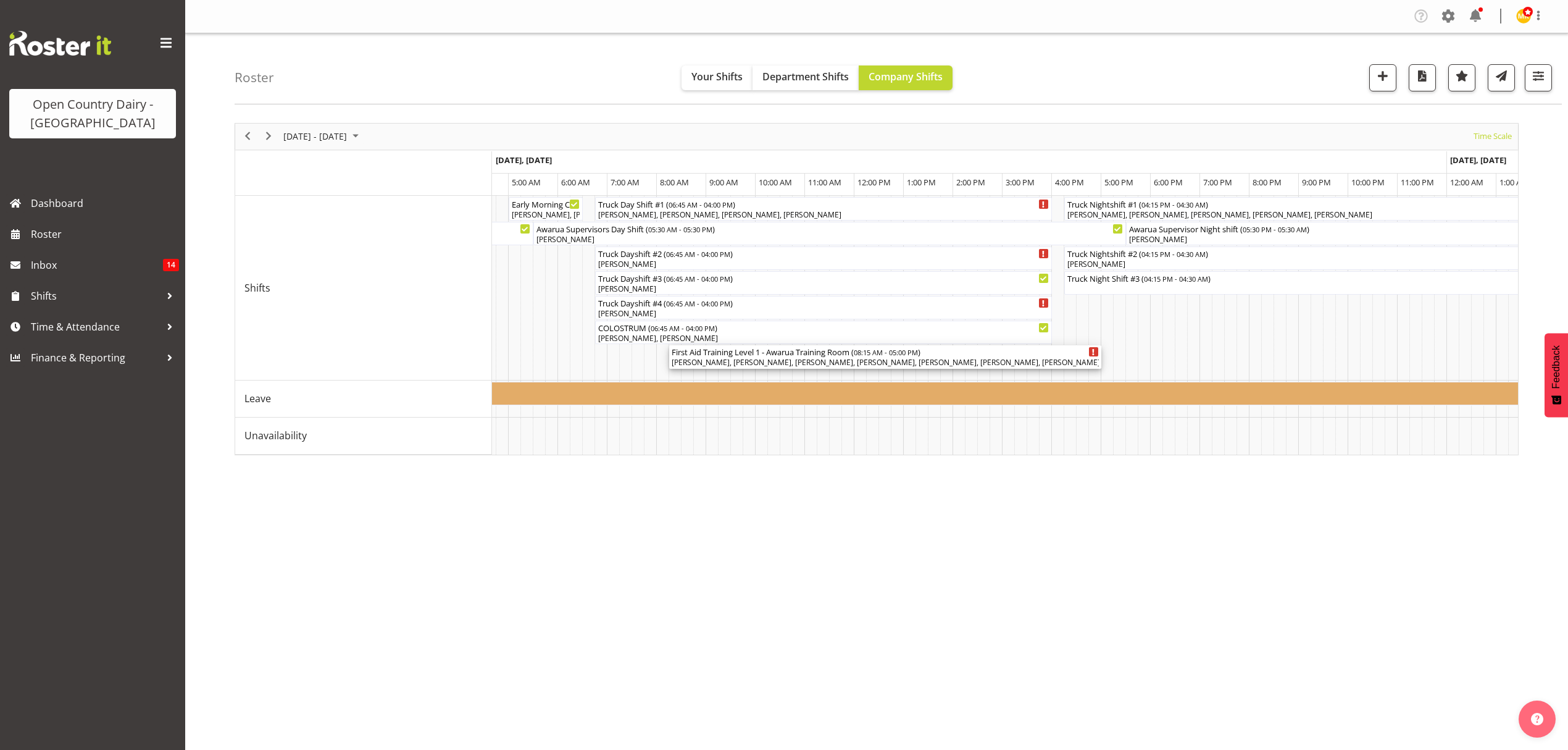
click at [893, 356] on span "08:15 AM - 05:00 PM" at bounding box center [886, 352] width 65 height 10
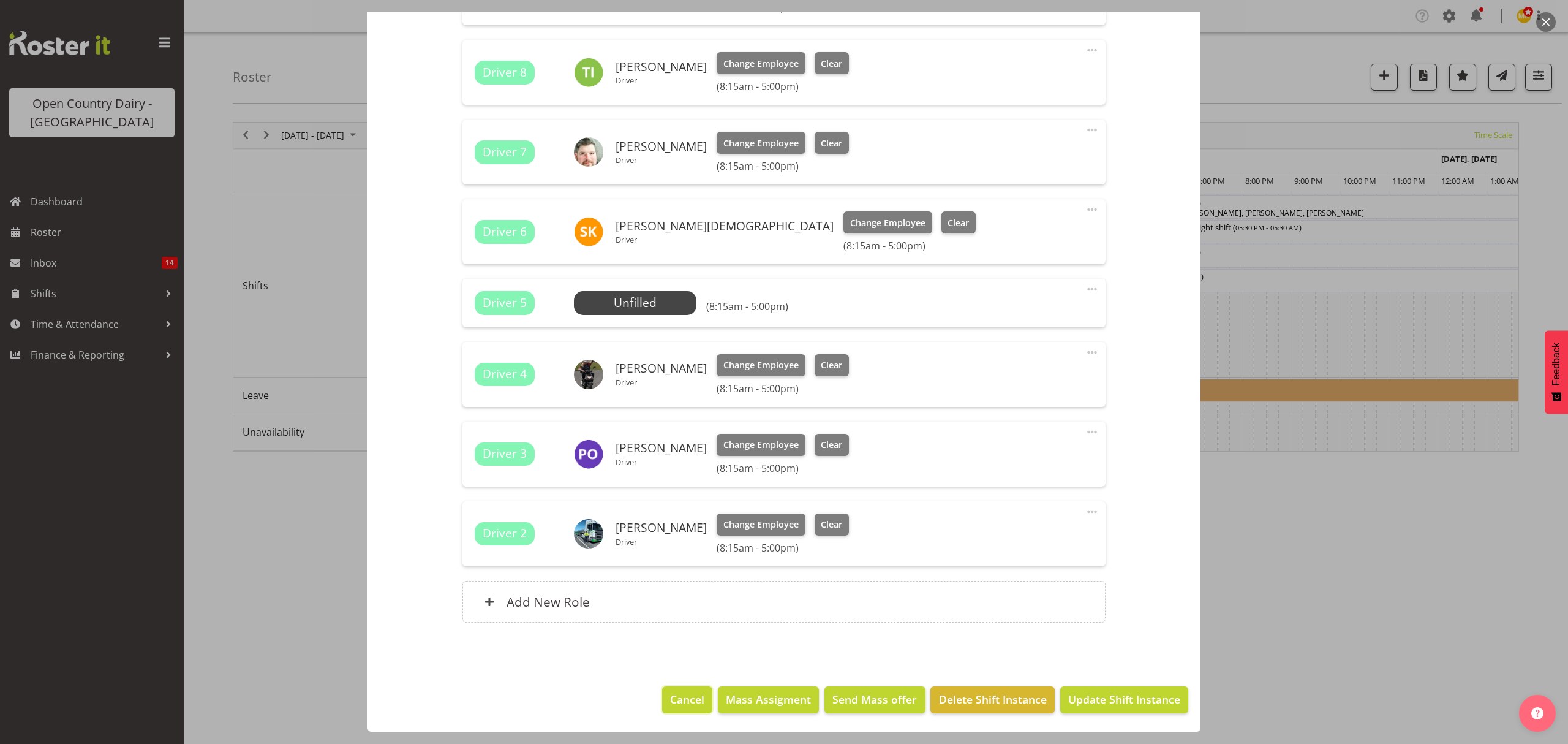
click at [682, 701] on span "Cancel" at bounding box center [687, 699] width 35 height 16
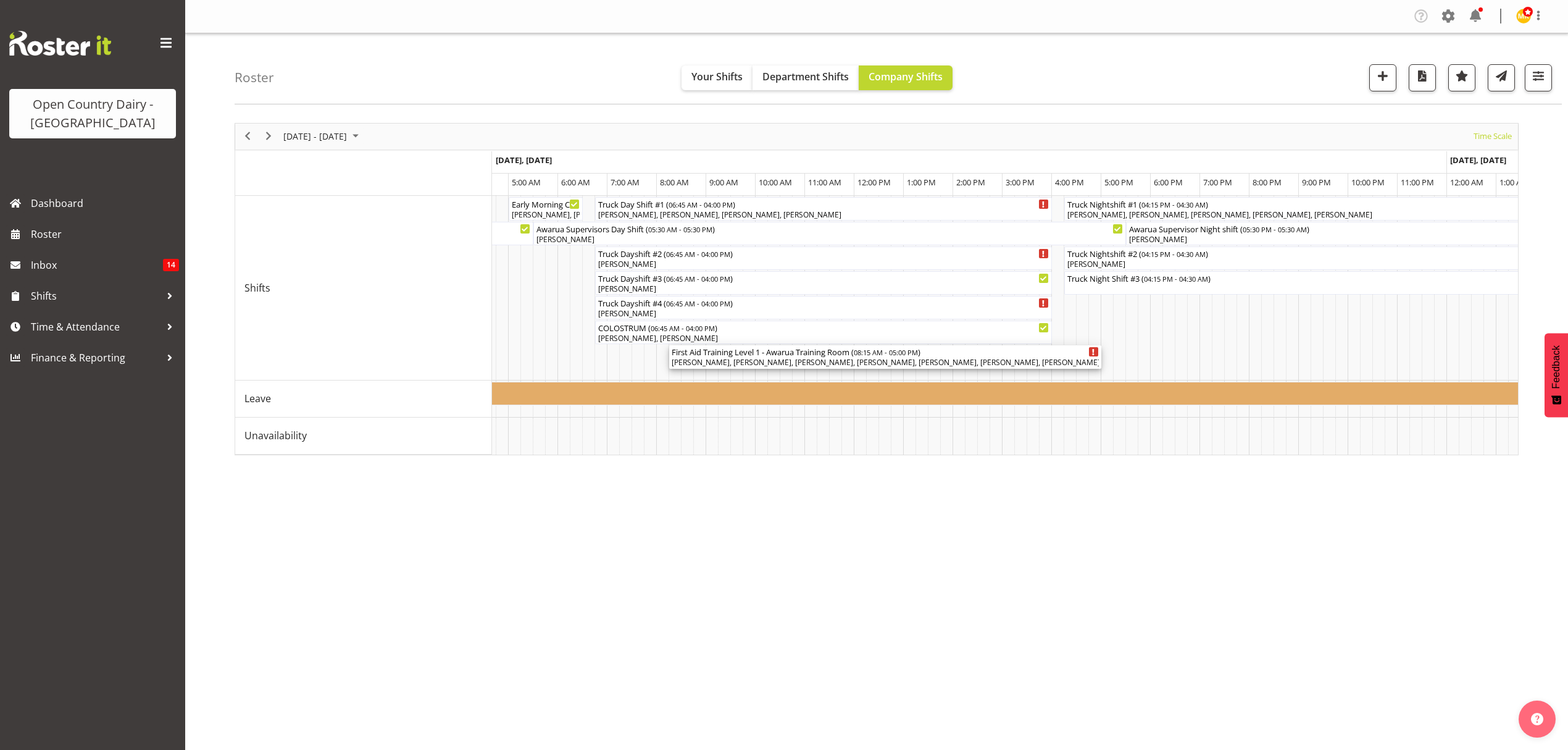
click at [727, 361] on div "[PERSON_NAME], [PERSON_NAME], [PERSON_NAME], [PERSON_NAME], [PERSON_NAME], [PER…" at bounding box center [885, 362] width 427 height 11
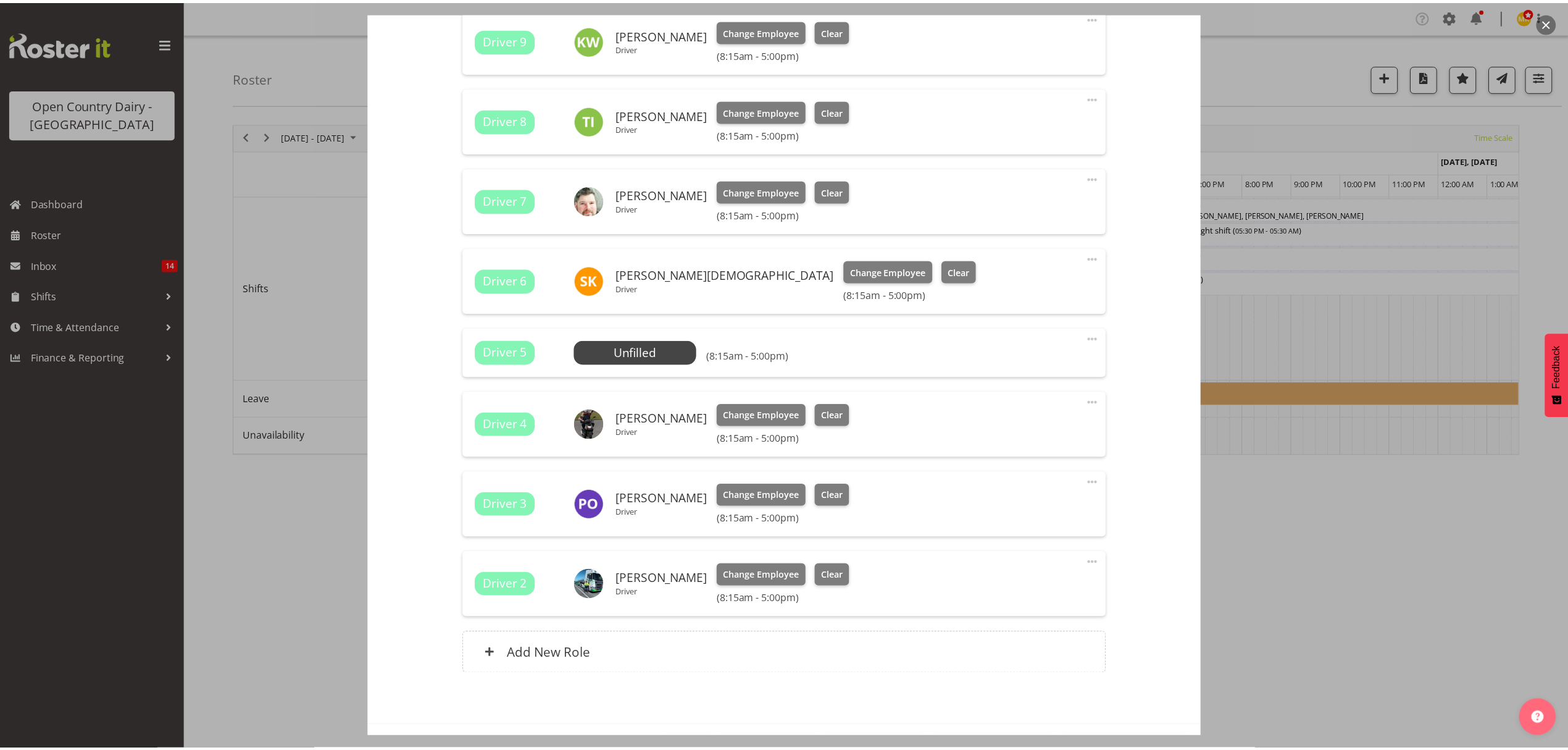
scroll to position [1798, 0]
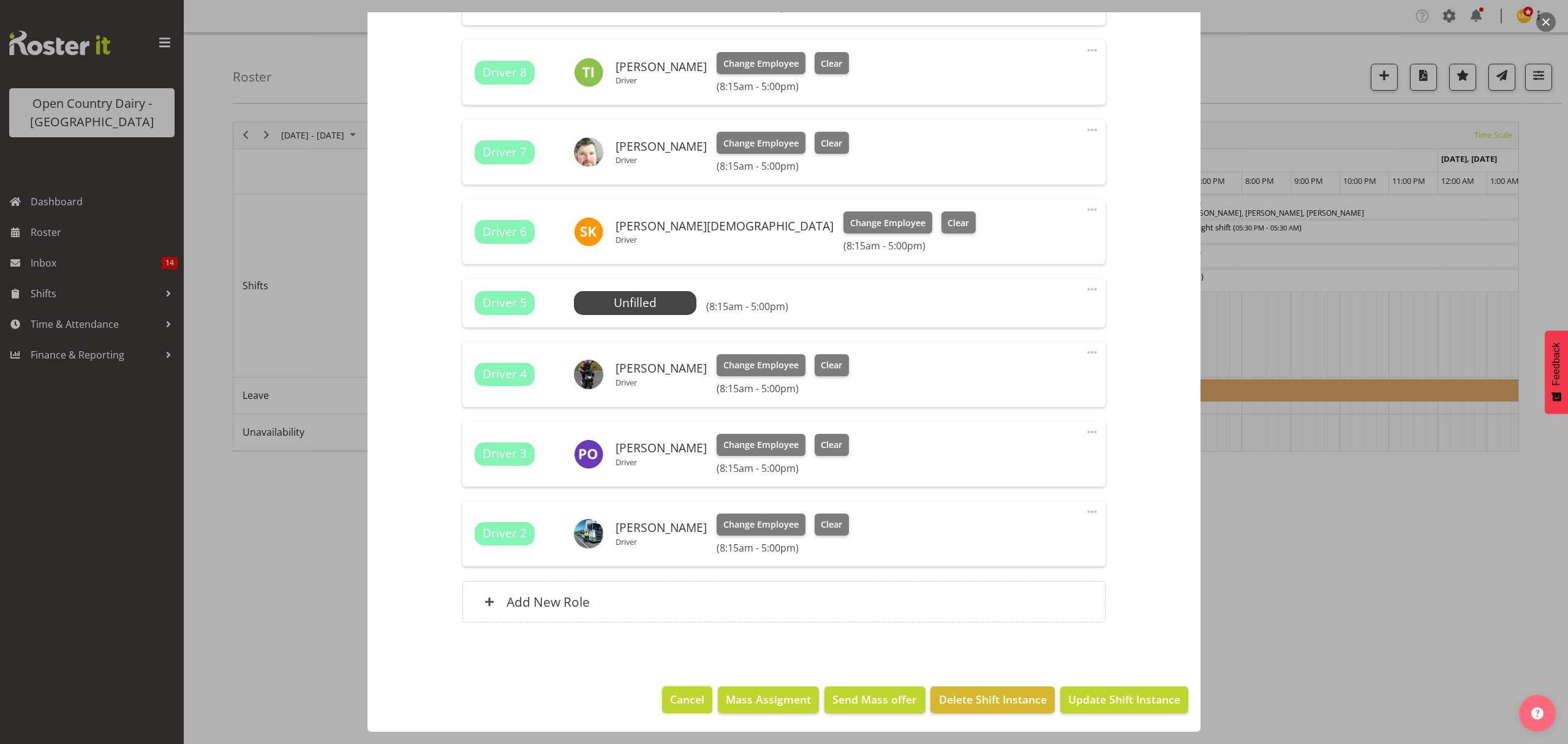
click at [679, 691] on span "Cancel" at bounding box center [687, 699] width 35 height 16
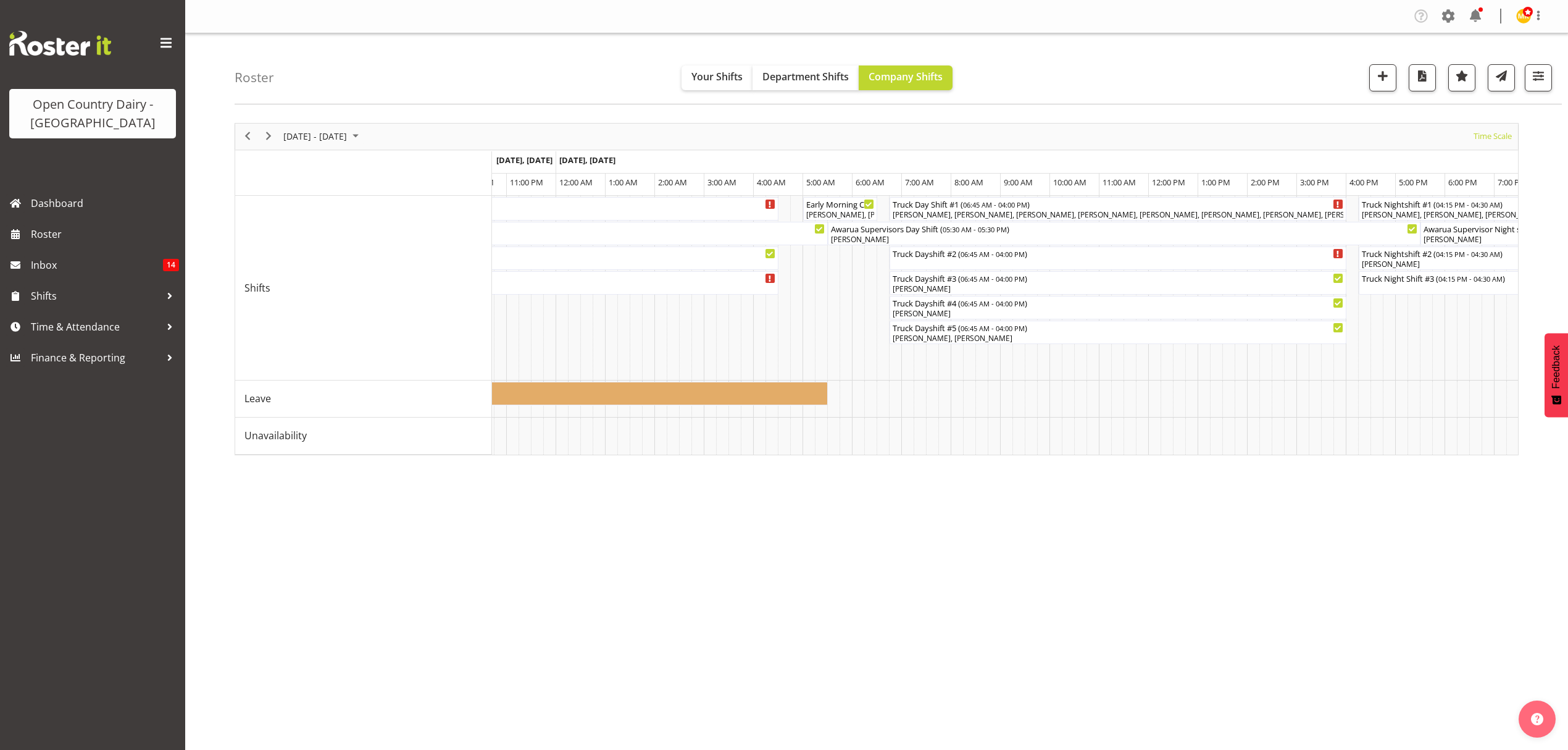
scroll to position [0, 3499]
